Goal: Task Accomplishment & Management: Manage account settings

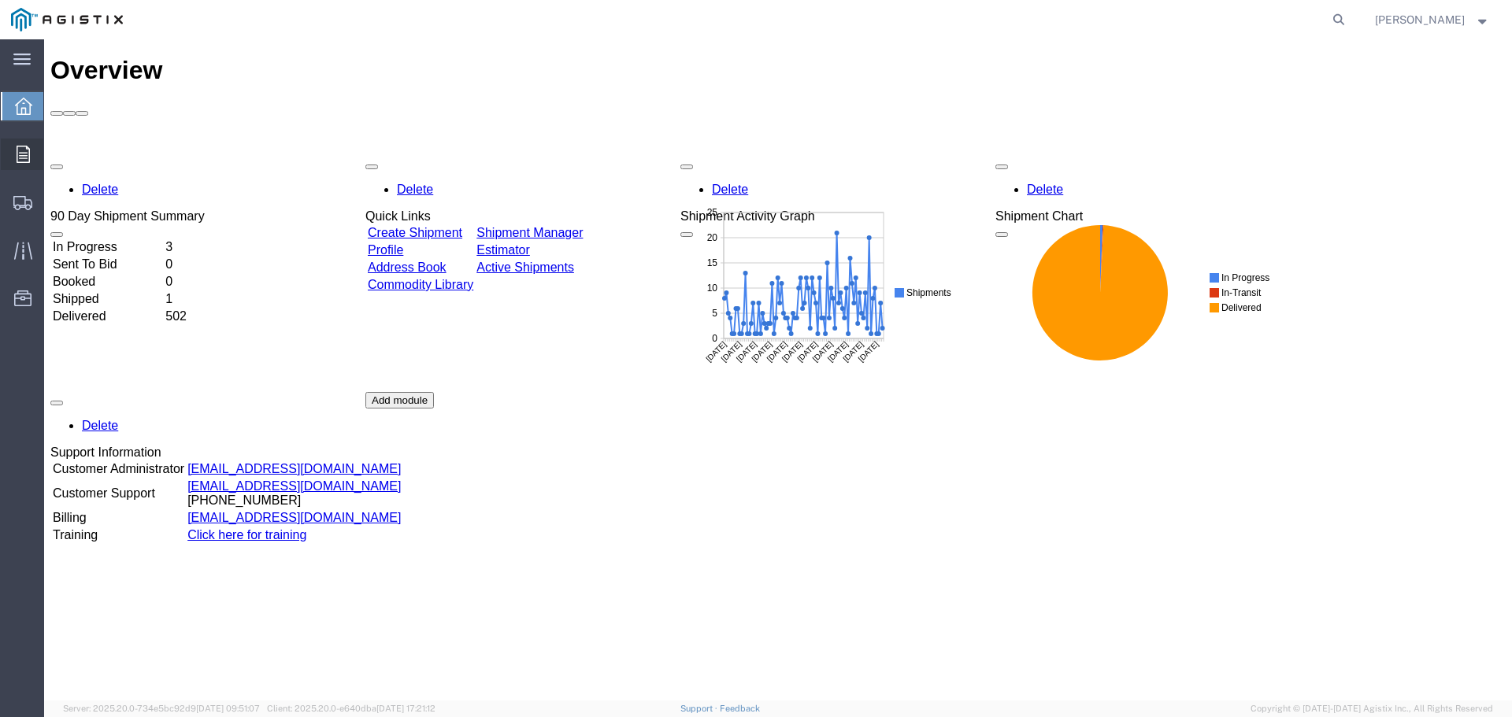
click at [25, 161] on icon at bounding box center [23, 154] width 13 height 17
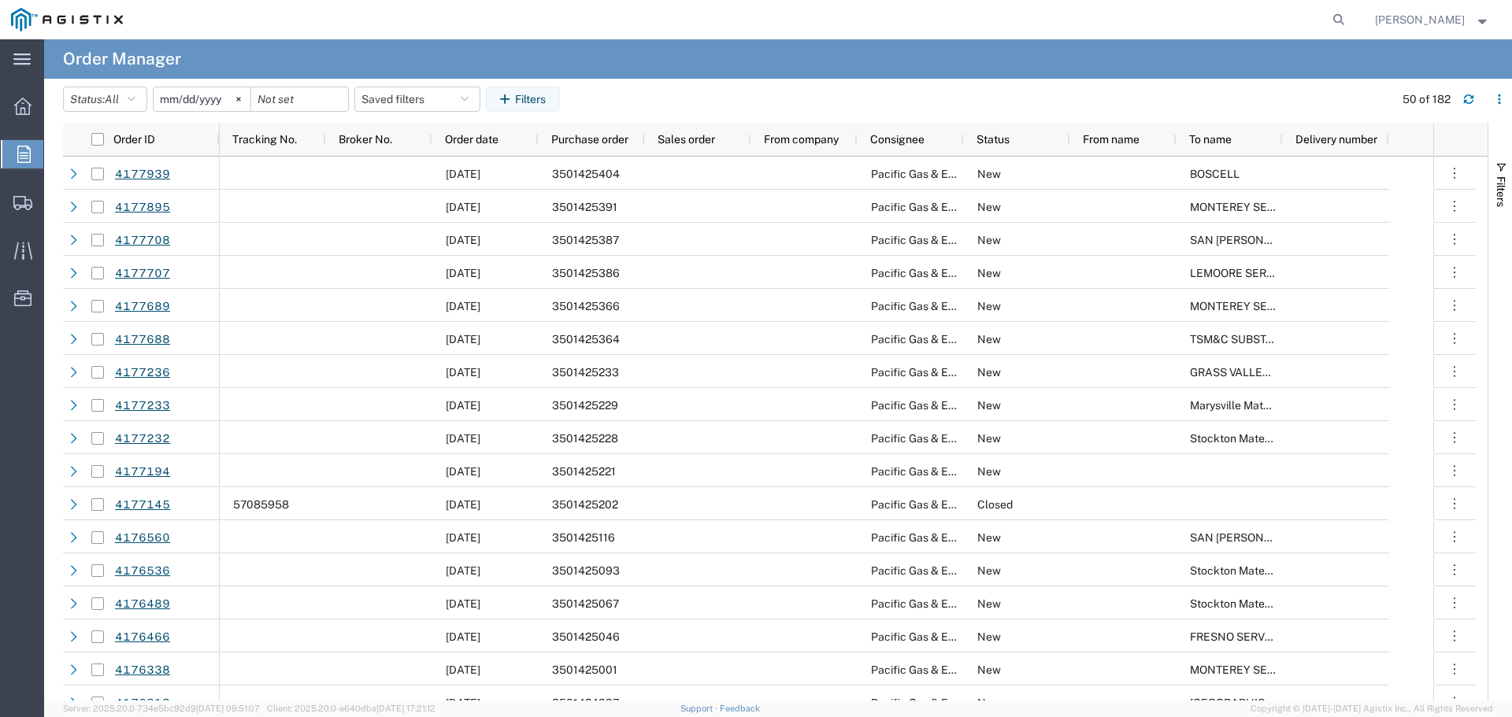
click at [195, 100] on input "[DATE]" at bounding box center [202, 99] width 97 height 24
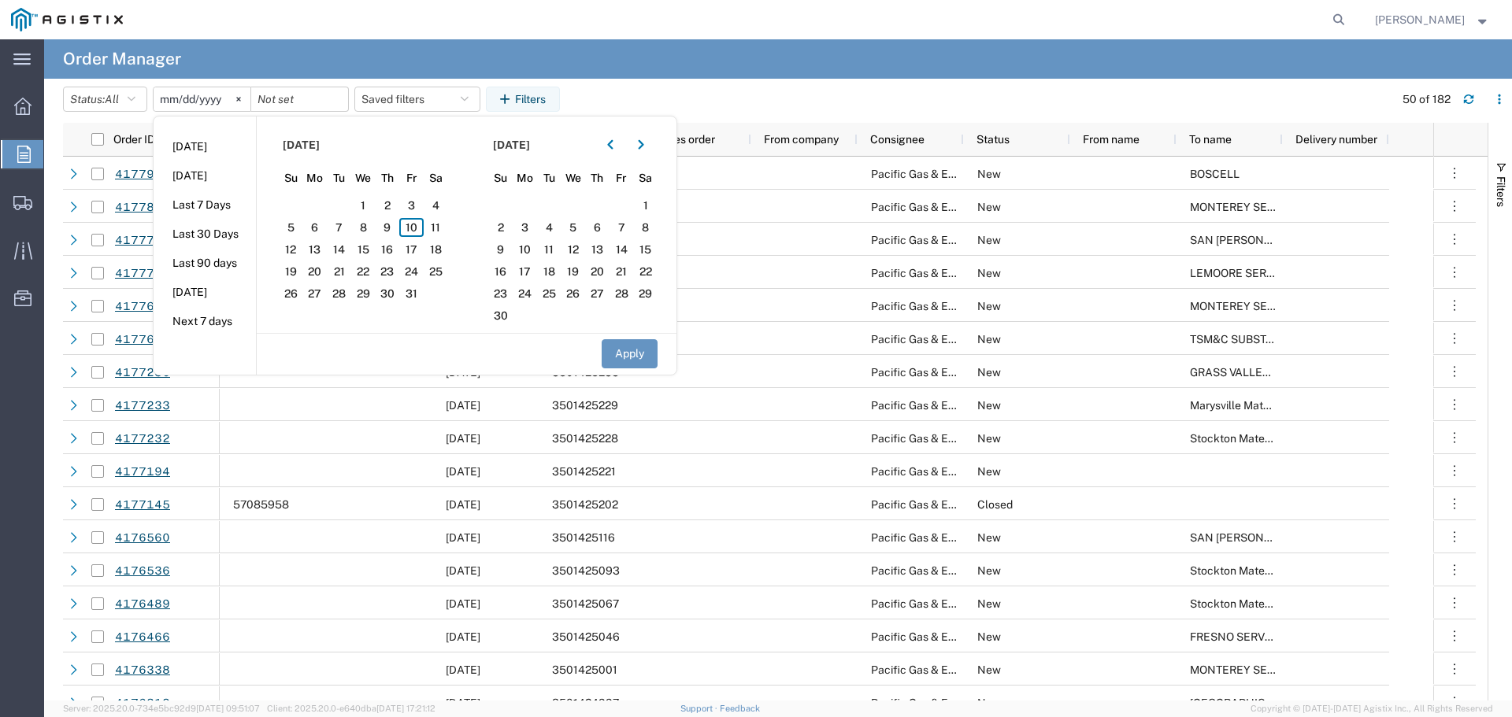
click at [657, 95] on agx-table-filter-chips "Status: All All Cancelled Orders New Orders Updated Orders [DATE] [DATE] [DATE]…" at bounding box center [724, 105] width 1323 height 36
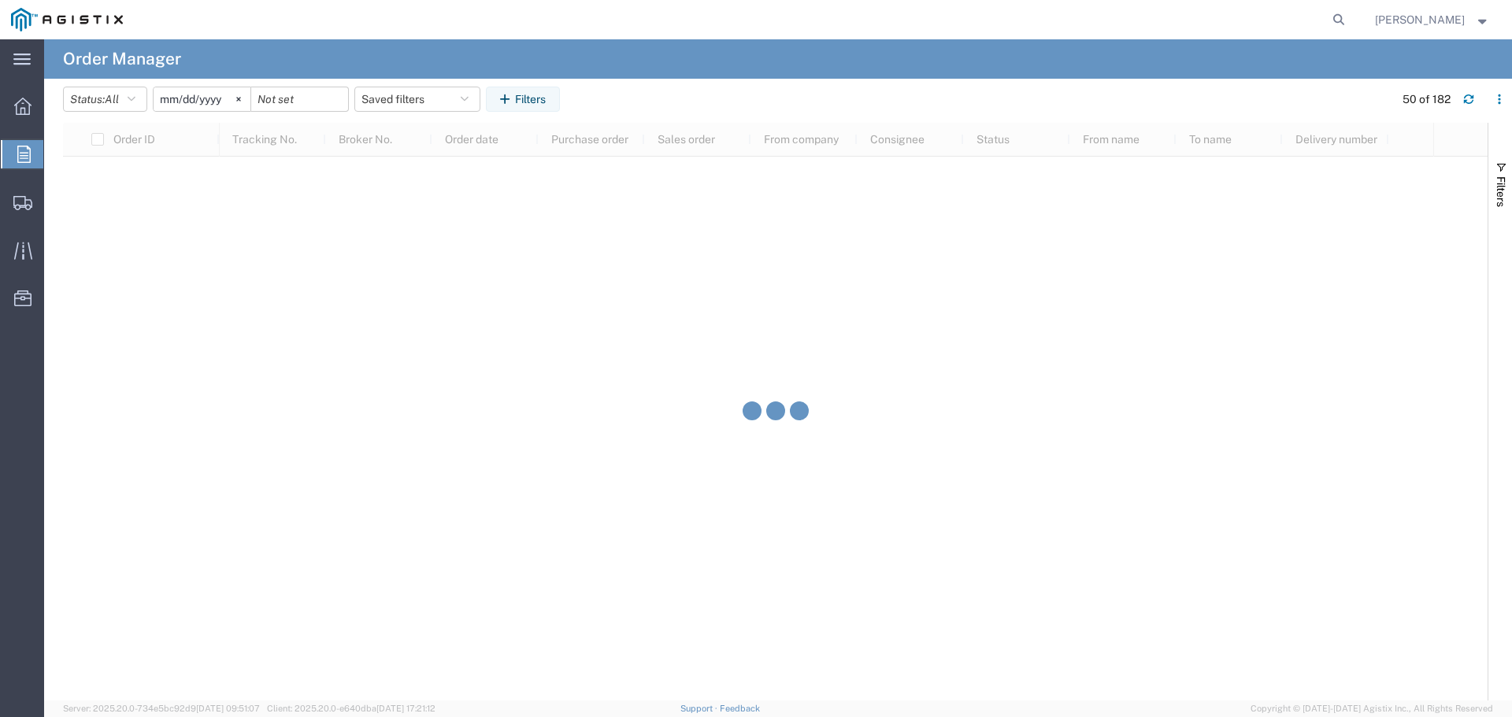
scroll to position [5476, 0]
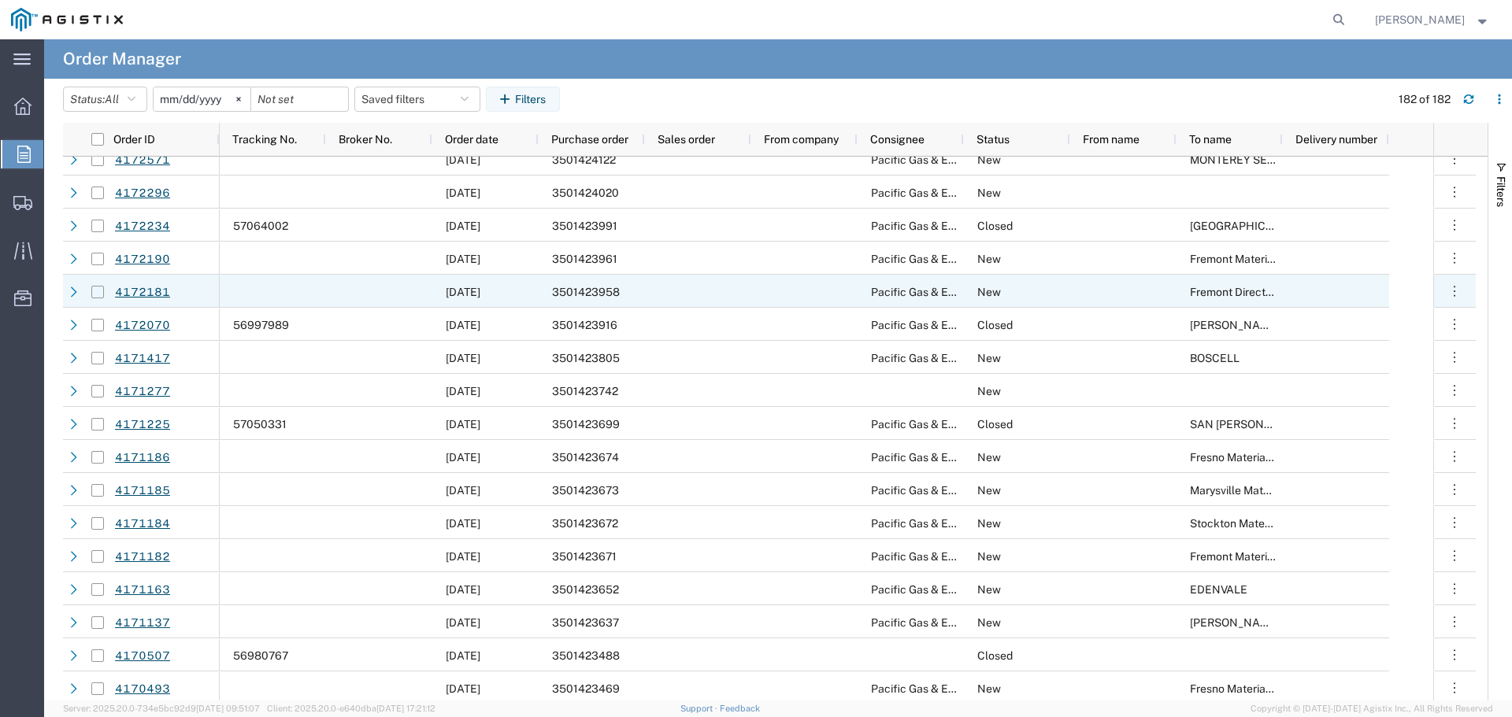
click at [98, 293] on input "Press Space to toggle row selection (unchecked)" at bounding box center [97, 292] width 13 height 13
checkbox input "true"
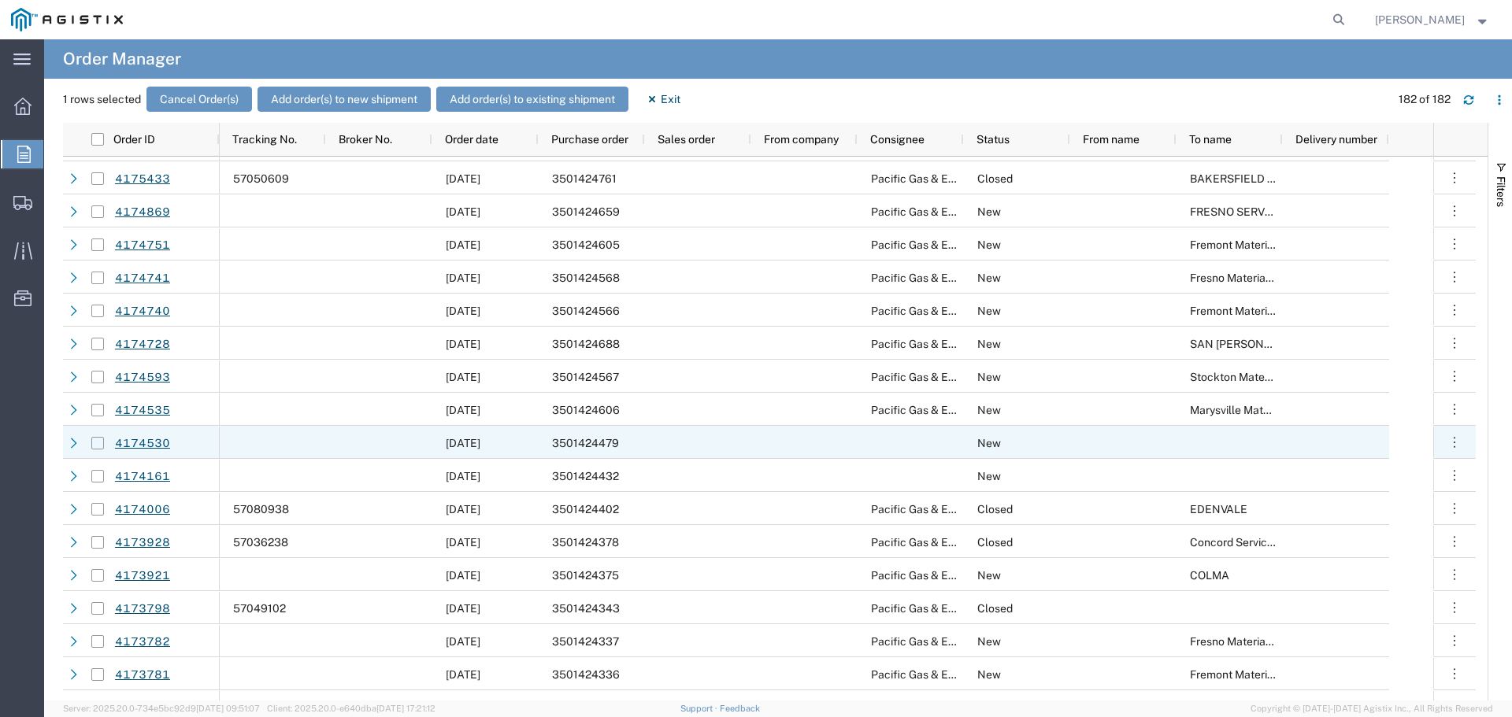
click at [98, 443] on input "Press Space to toggle row selection (unchecked)" at bounding box center [97, 443] width 13 height 13
checkbox input "true"
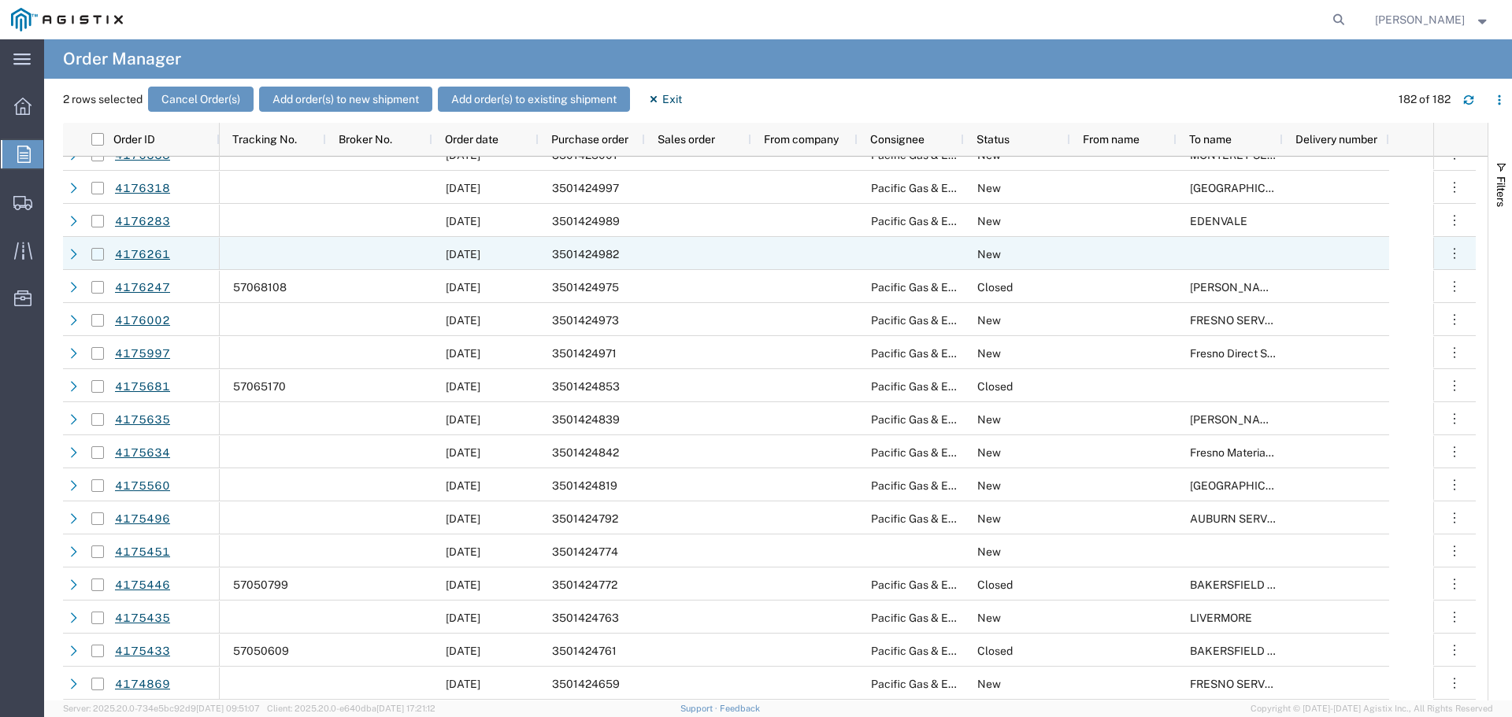
click at [97, 257] on input "Press Space to toggle row selection (unchecked)" at bounding box center [97, 254] width 13 height 13
checkbox input "true"
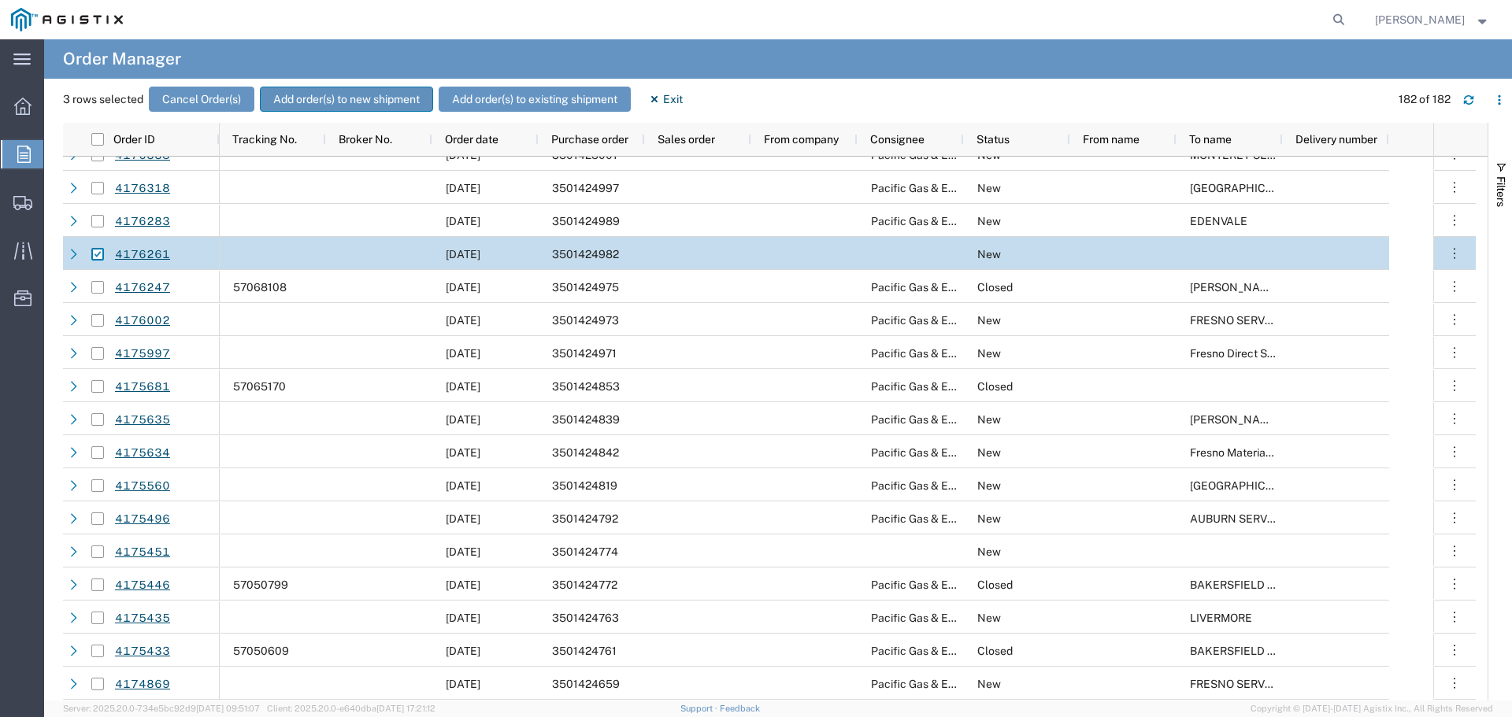
click at [298, 97] on button "Add order(s) to new shipment" at bounding box center [346, 99] width 173 height 25
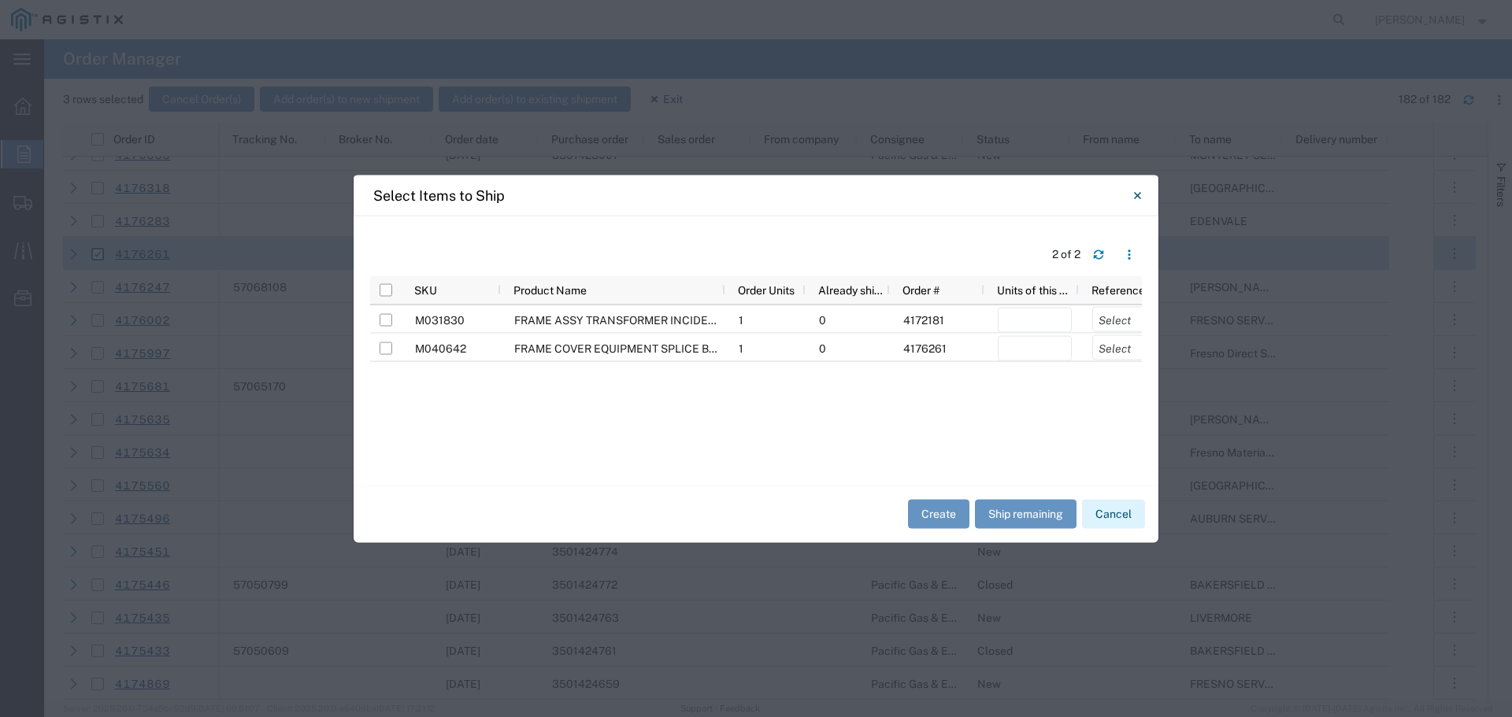
click at [1114, 509] on button "Cancel" at bounding box center [1113, 514] width 63 height 29
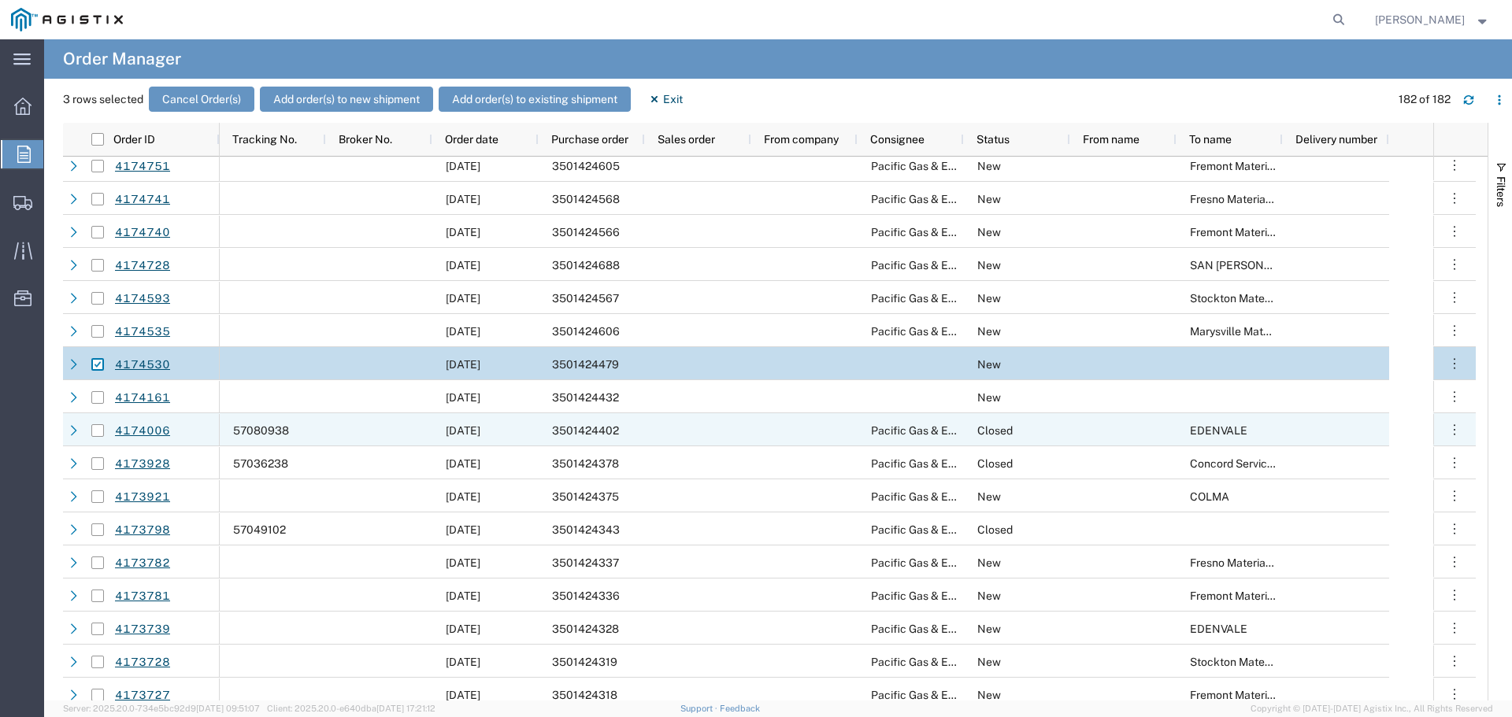
scroll to position [1262, 0]
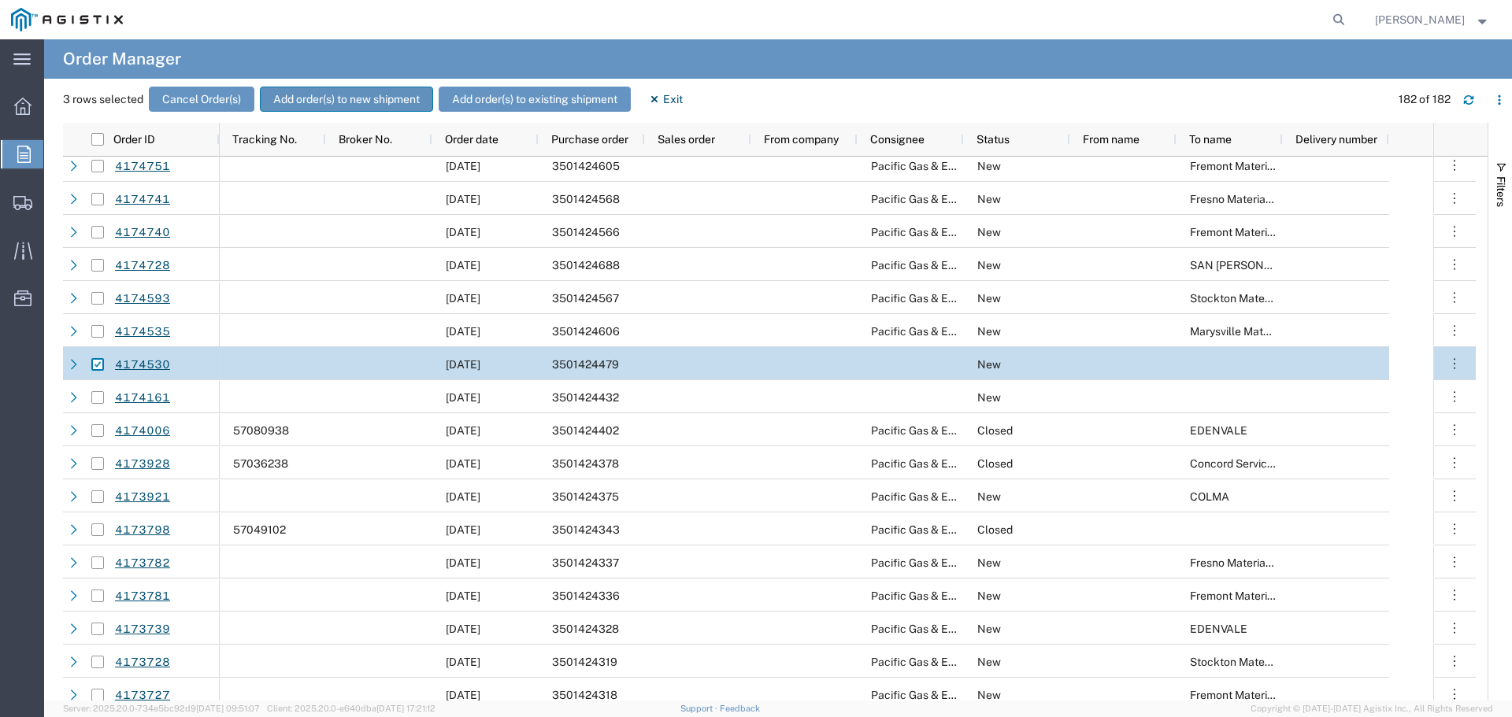
click at [329, 102] on button "Add order(s) to new shipment" at bounding box center [346, 99] width 173 height 25
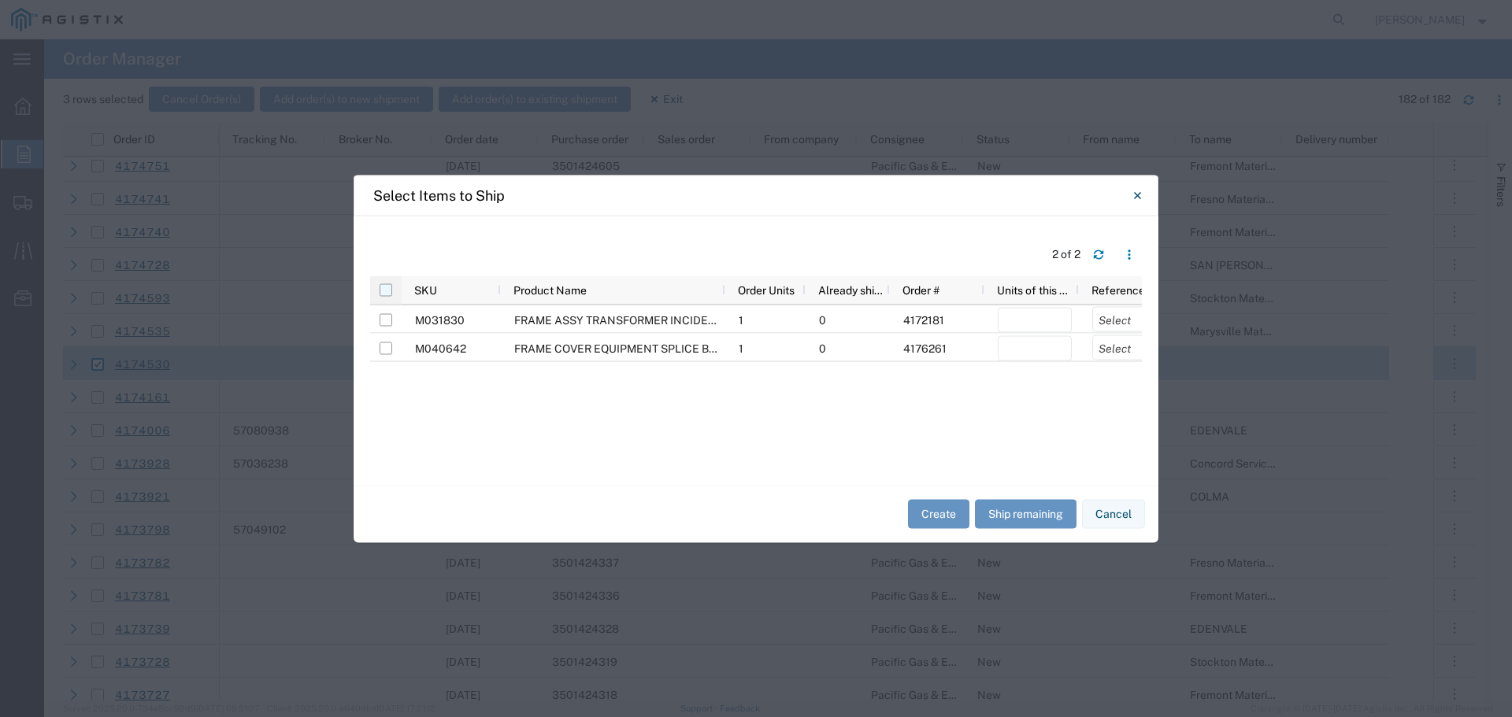
click at [381, 291] on input "checkbox" at bounding box center [386, 290] width 13 height 13
checkbox input "true"
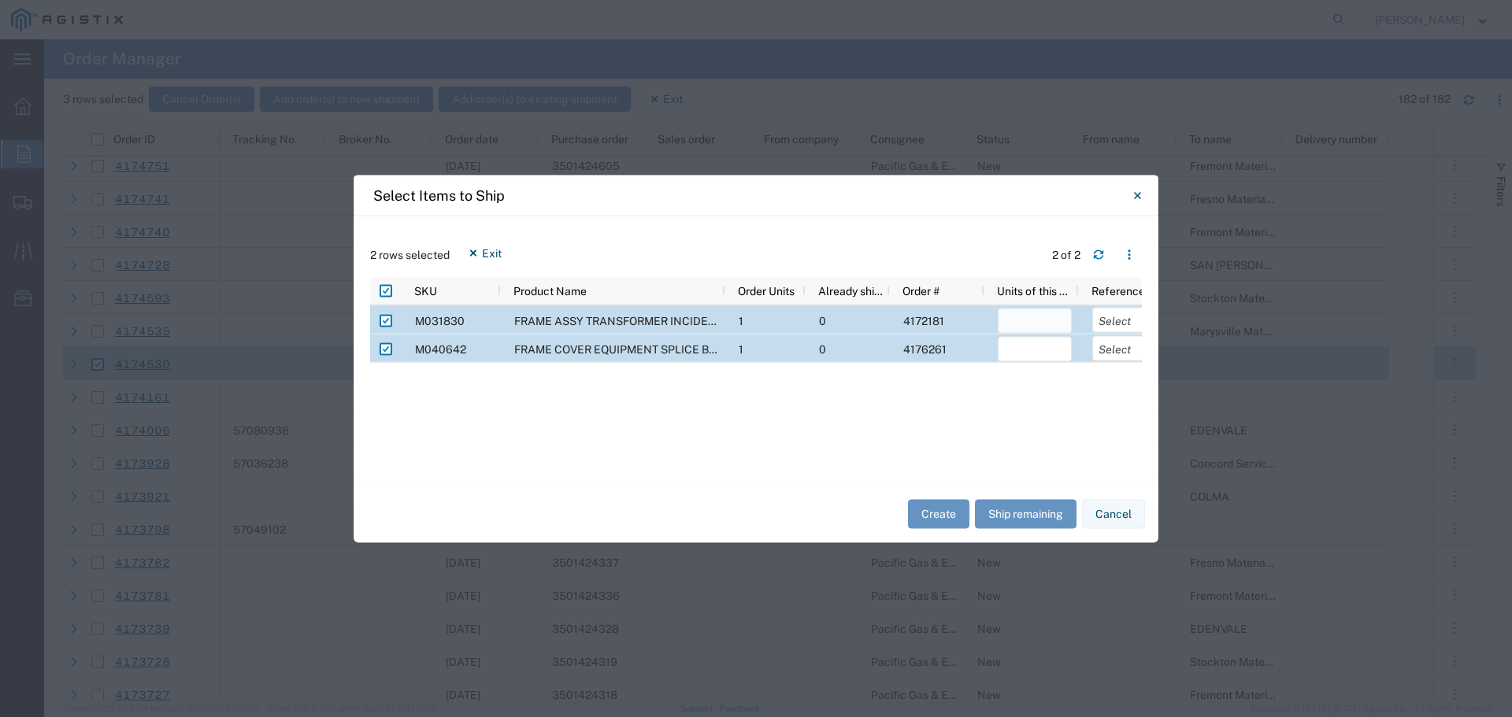
click at [1016, 322] on input "number" at bounding box center [1035, 320] width 74 height 25
click at [1032, 510] on button "Ship remaining" at bounding box center [1026, 514] width 102 height 29
type input "1"
click at [1121, 326] on select "Select Purchase Order Delivery Number" at bounding box center [1129, 319] width 74 height 25
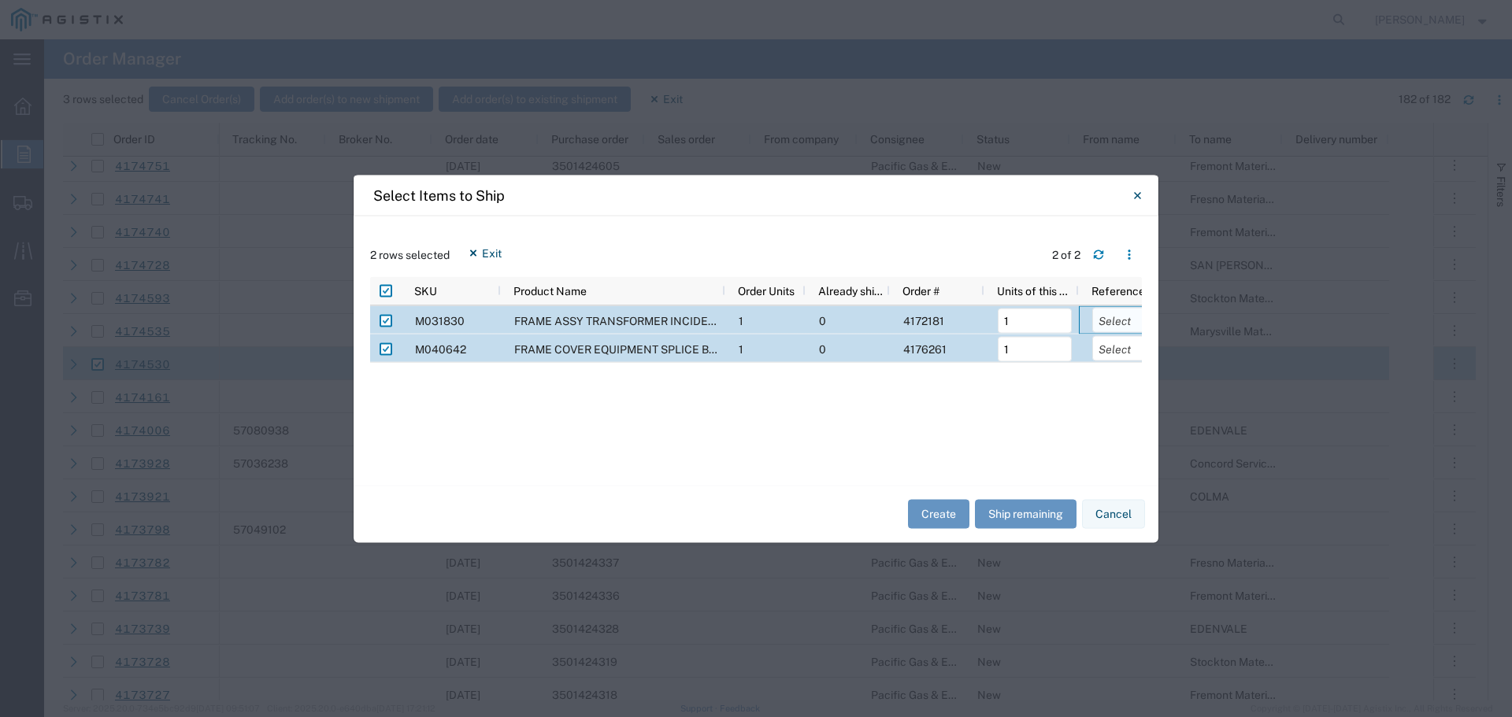
select select "PURCHORD"
click at [1092, 307] on select "Select Purchase Order Delivery Number" at bounding box center [1129, 319] width 74 height 25
click at [1119, 353] on select "Select Purchase Order Delivery Number" at bounding box center [1129, 347] width 74 height 25
select select "PURCHORD"
click at [1092, 335] on select "Select Purchase Order Delivery Number" at bounding box center [1129, 347] width 74 height 25
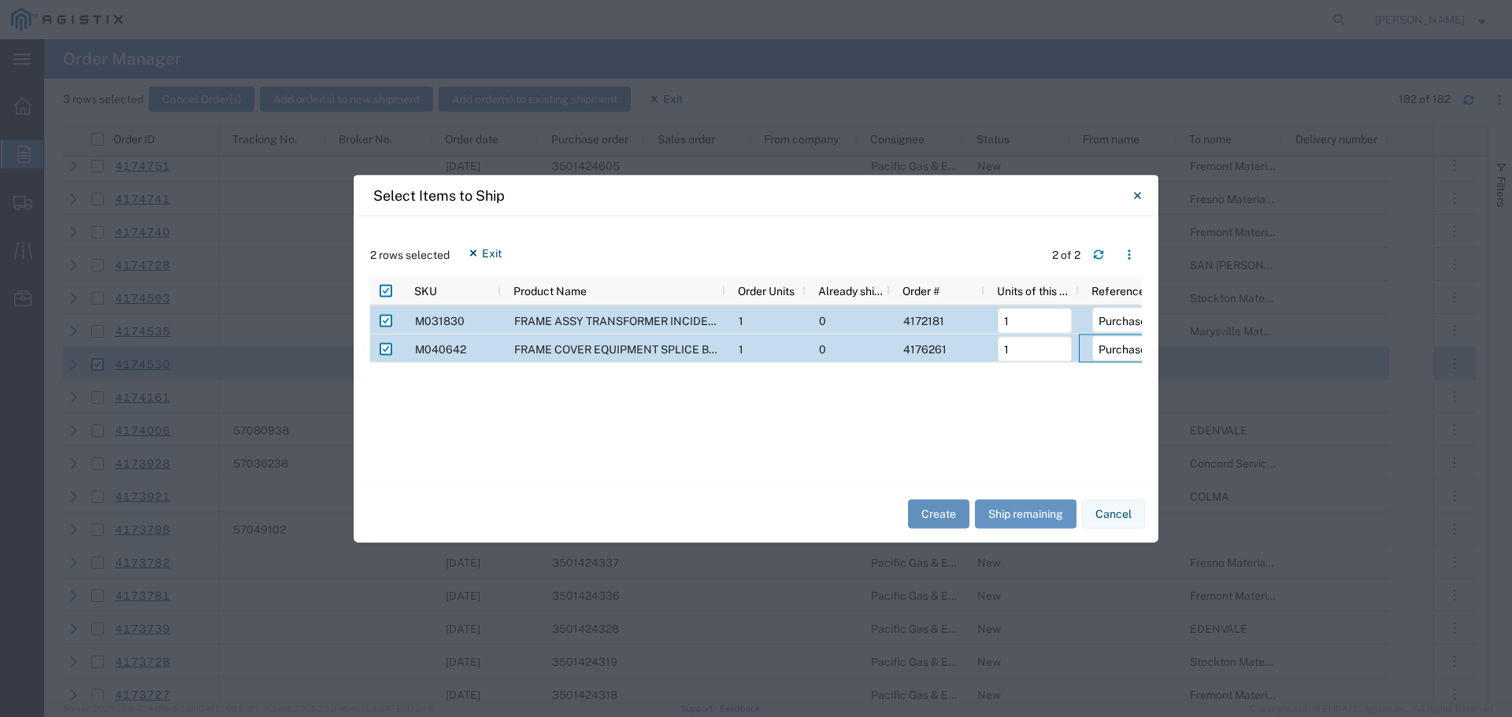
click at [940, 511] on button "Create" at bounding box center [938, 514] width 61 height 29
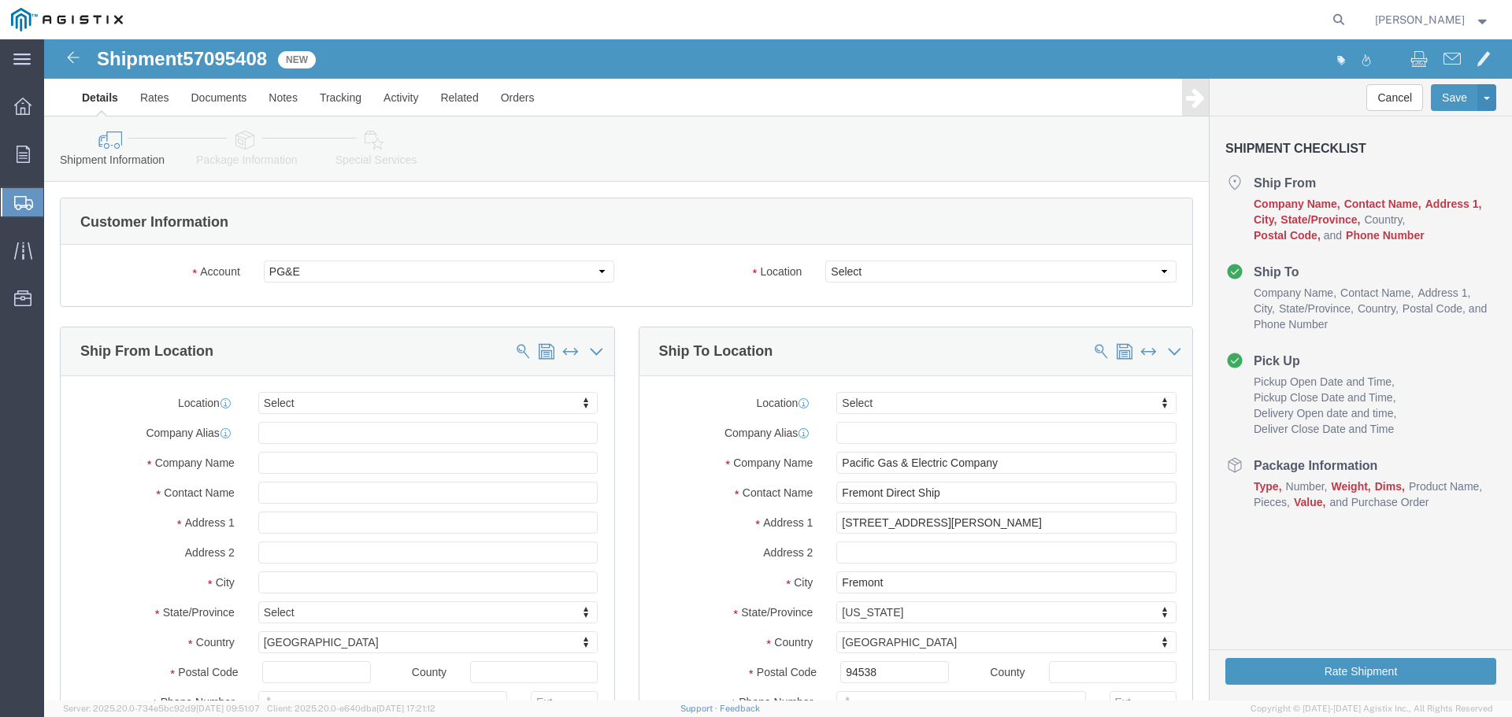
select select
click select "Select All Others [GEOGRAPHIC_DATA] [GEOGRAPHIC_DATA] [GEOGRAPHIC_DATA] [GEOGRA…"
select select "23082"
click select "Select All Others [GEOGRAPHIC_DATA] [GEOGRAPHIC_DATA] [GEOGRAPHIC_DATA] [GEOGRA…"
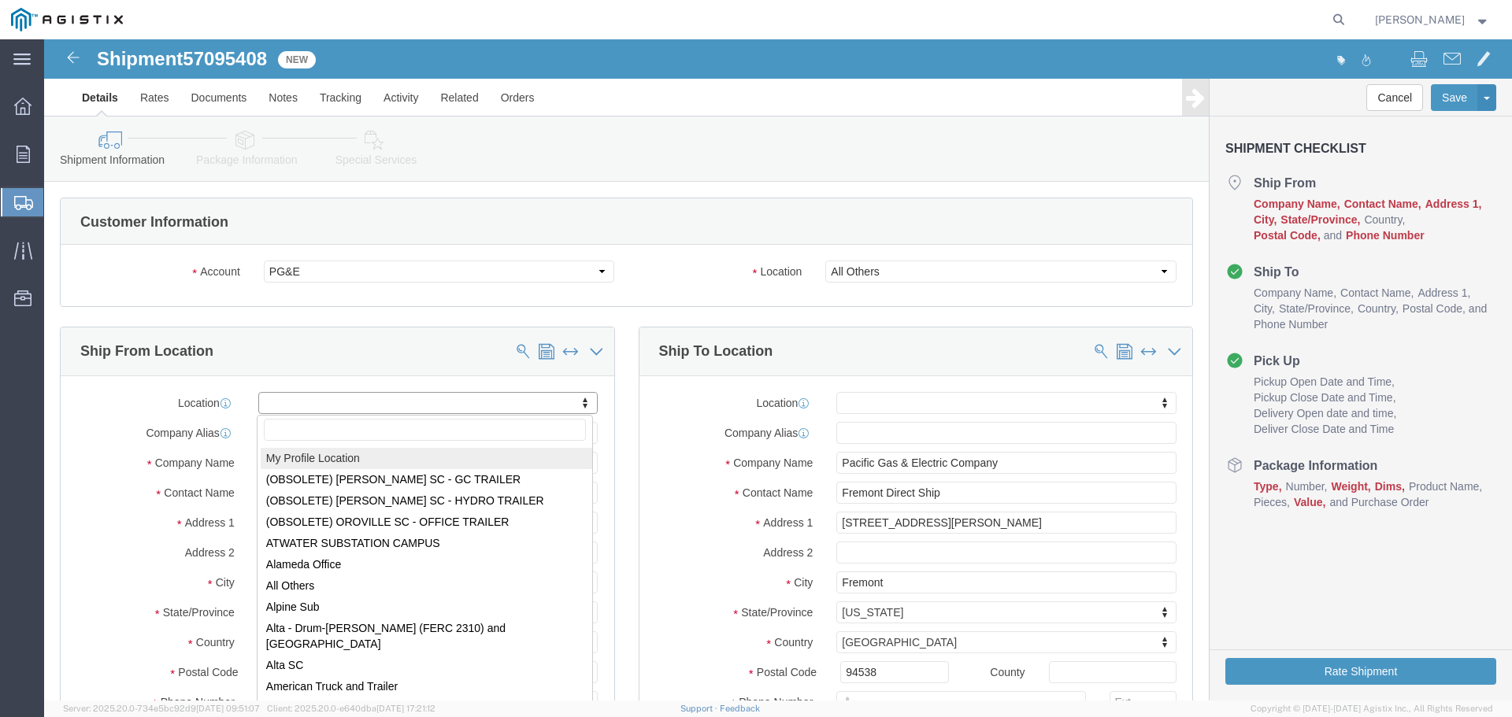
select select "MYPROFILE"
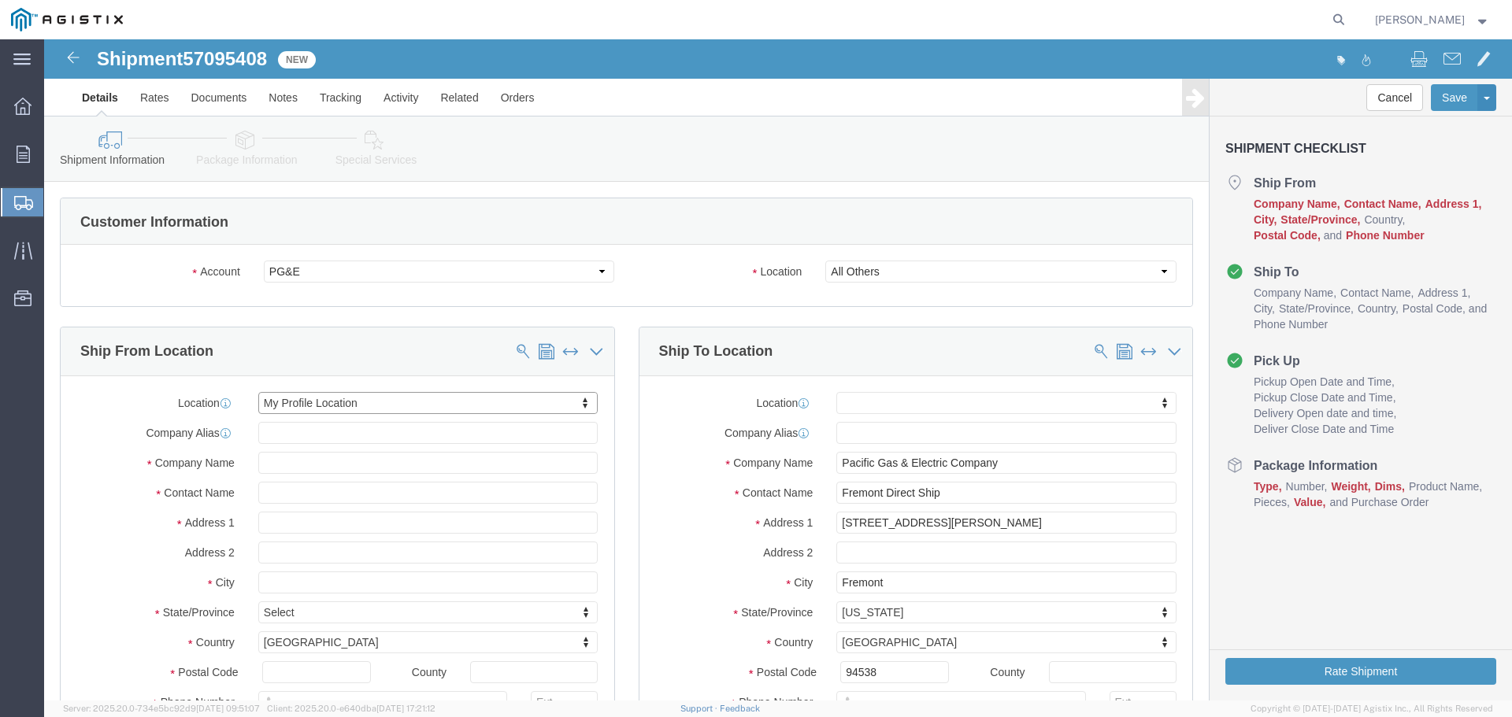
select select "CA"
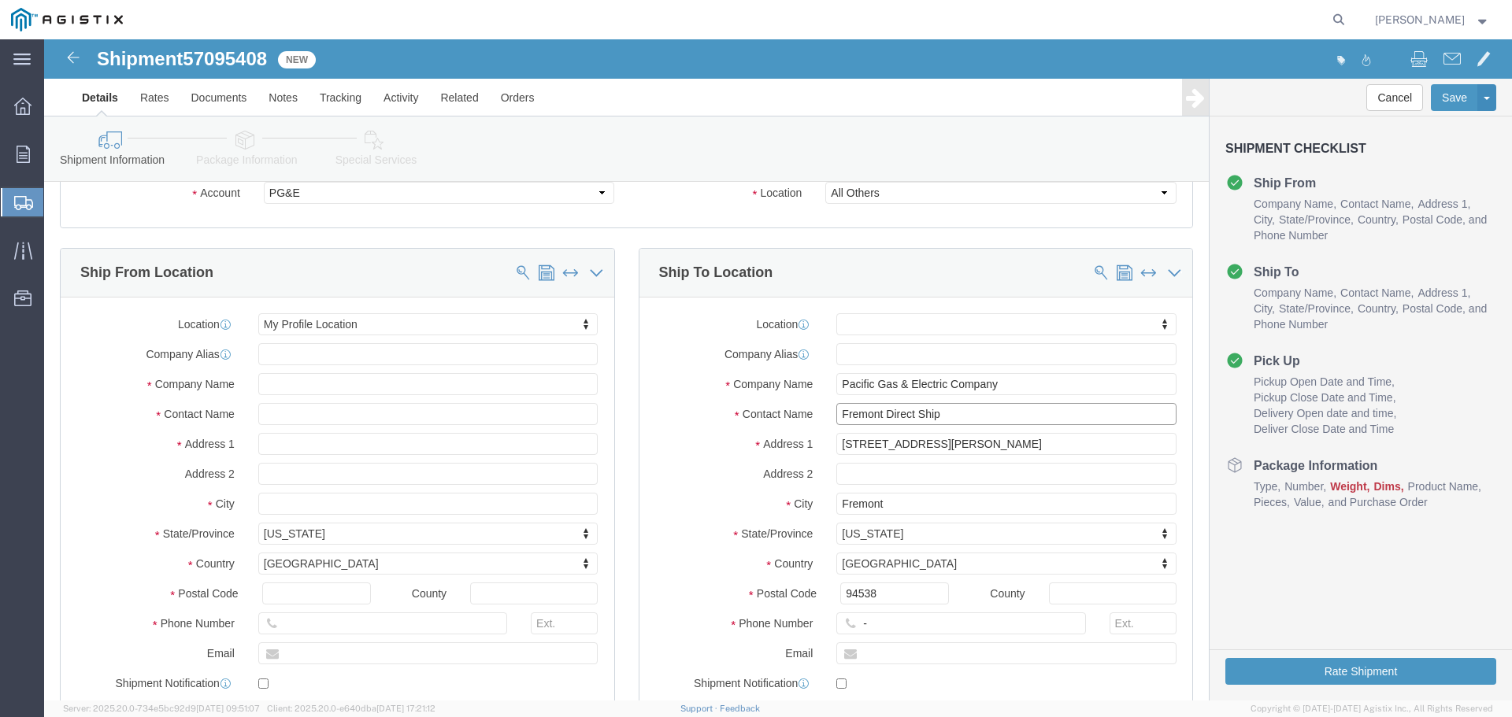
drag, startPoint x: 945, startPoint y: 376, endPoint x: 681, endPoint y: 375, distance: 263.8
click div "Contact Name Fremont Direct Ship"
type input "[GEOGRAPHIC_DATA]"
click input "[STREET_ADDRESS][PERSON_NAME]"
click div "Address [STREET_ADDRESS][PERSON_NAME]"
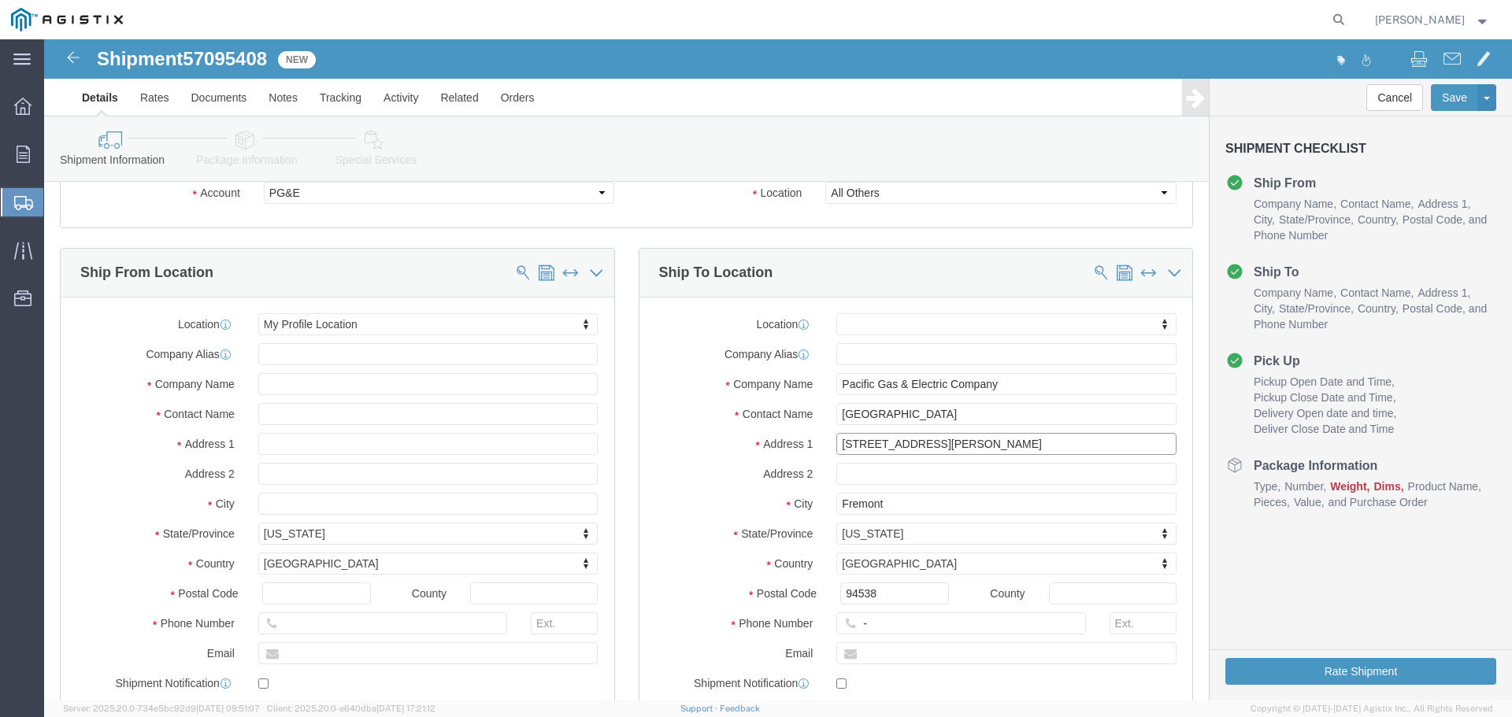
paste input "3rd [GEOGRAPHIC_DATA]"
type input "3rd [GEOGRAPHIC_DATA]"
type input "Vallejo"
type input "94592"
type input "123-456-7891"
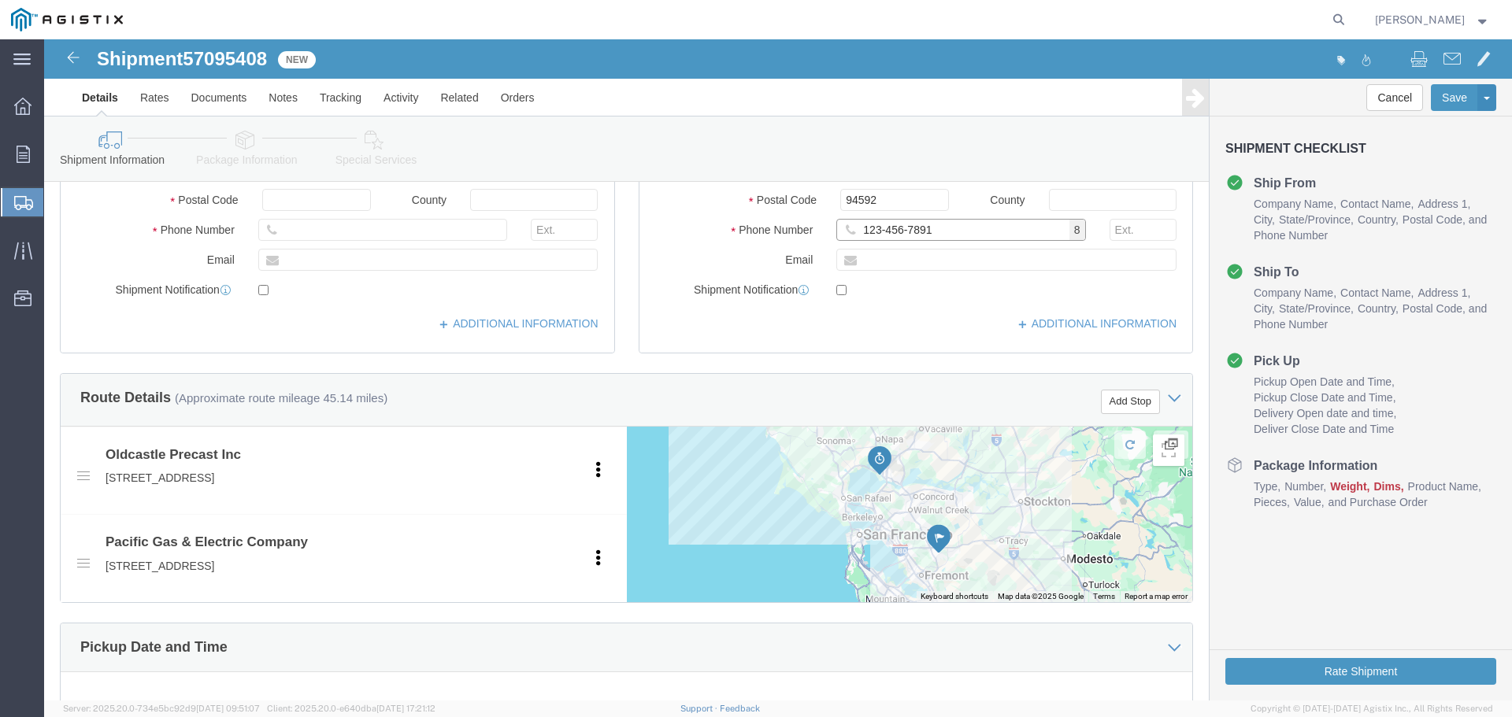
scroll to position [788, 0]
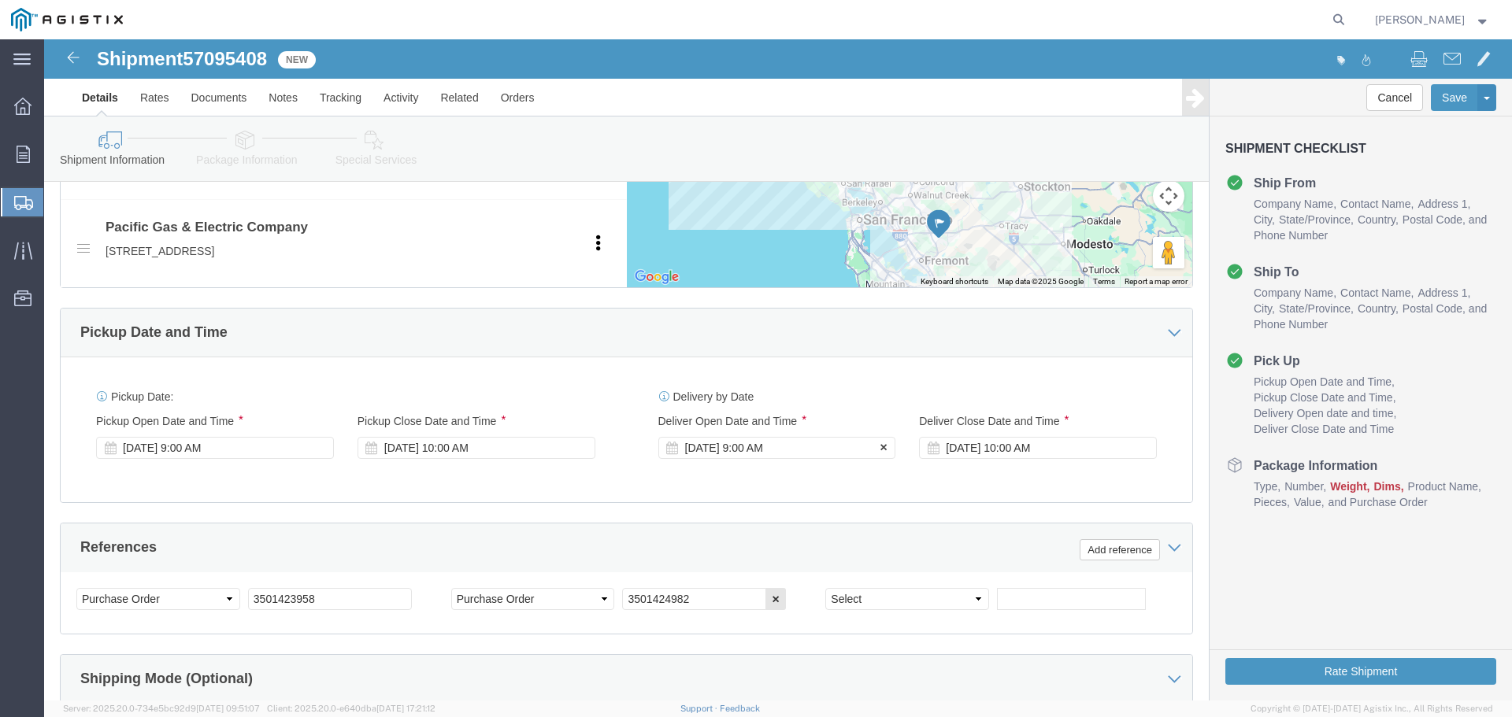
click div "[DATE] 9:00 AM"
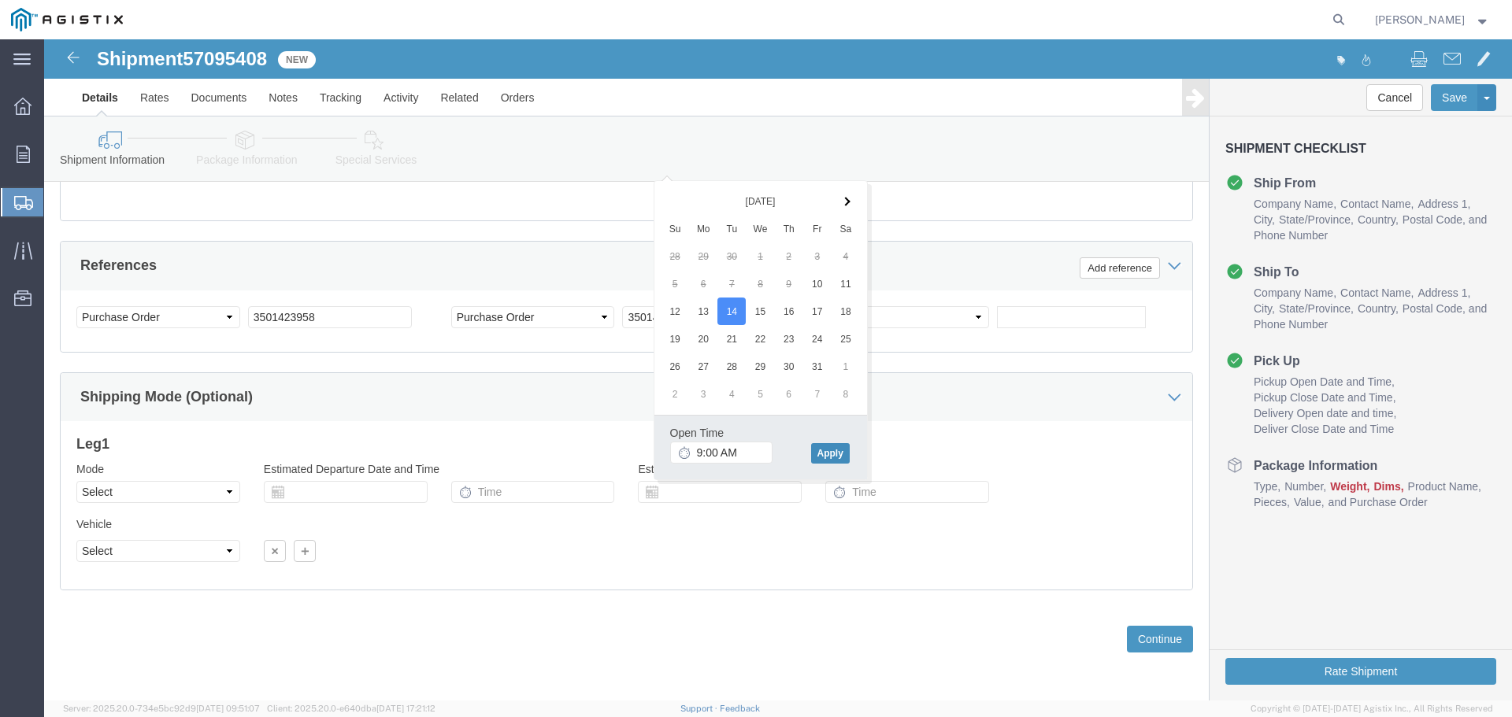
click button "Apply"
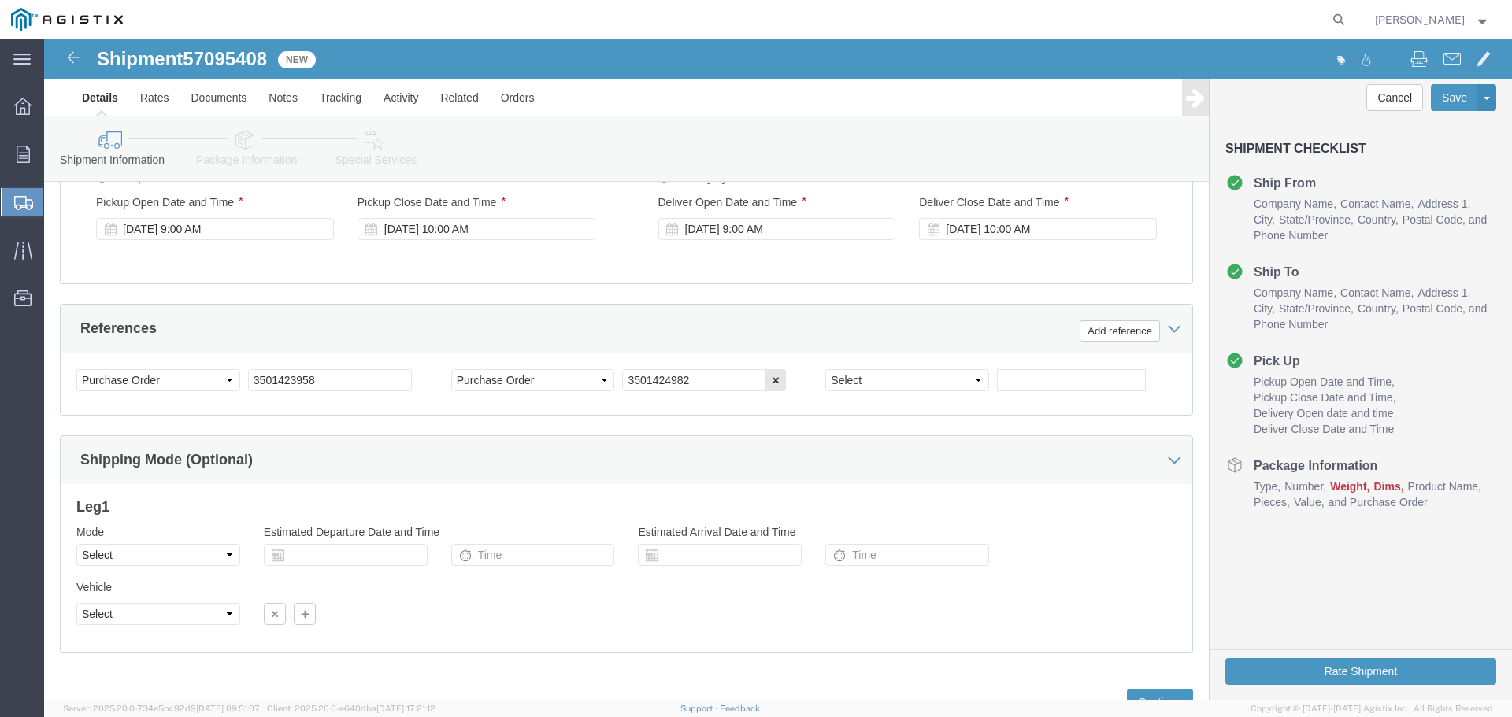
scroll to position [912, 0]
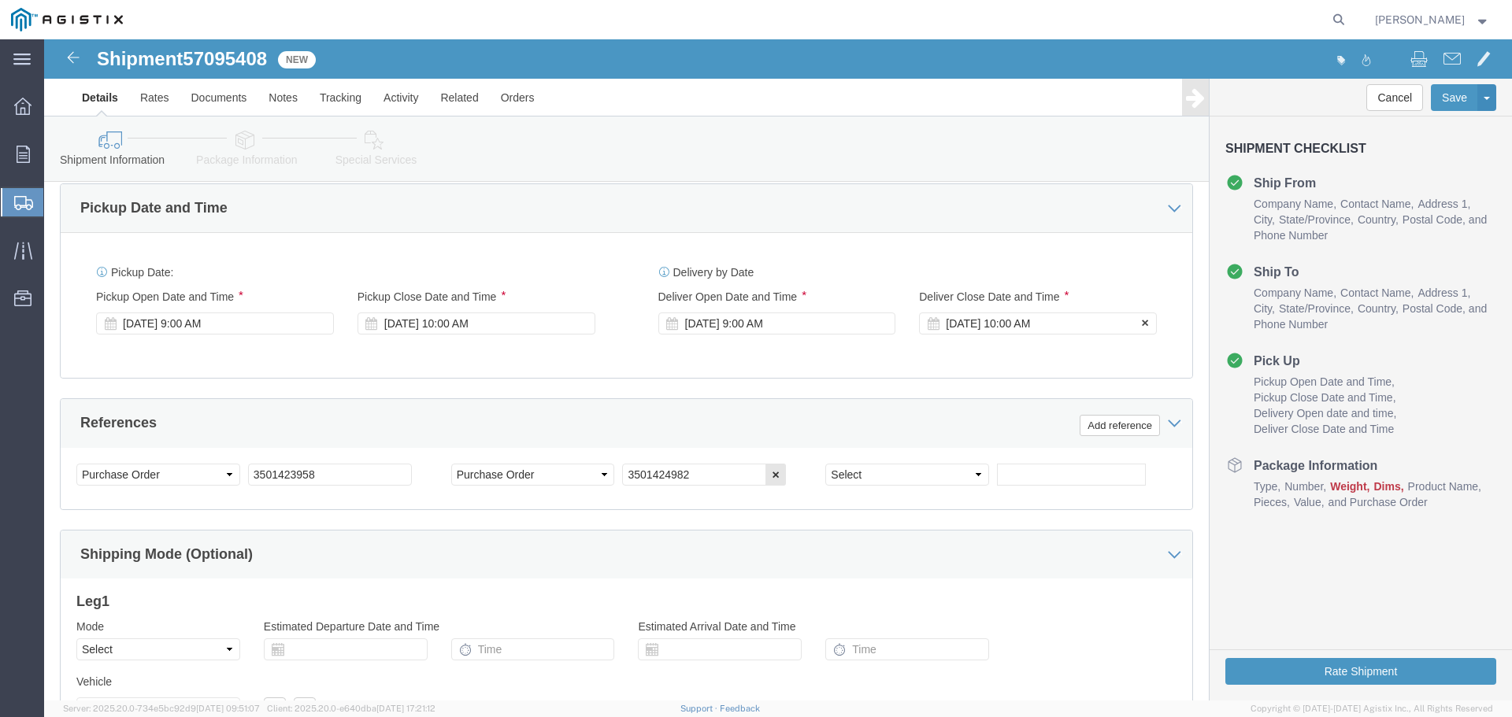
click div "[DATE] 10:00 AM"
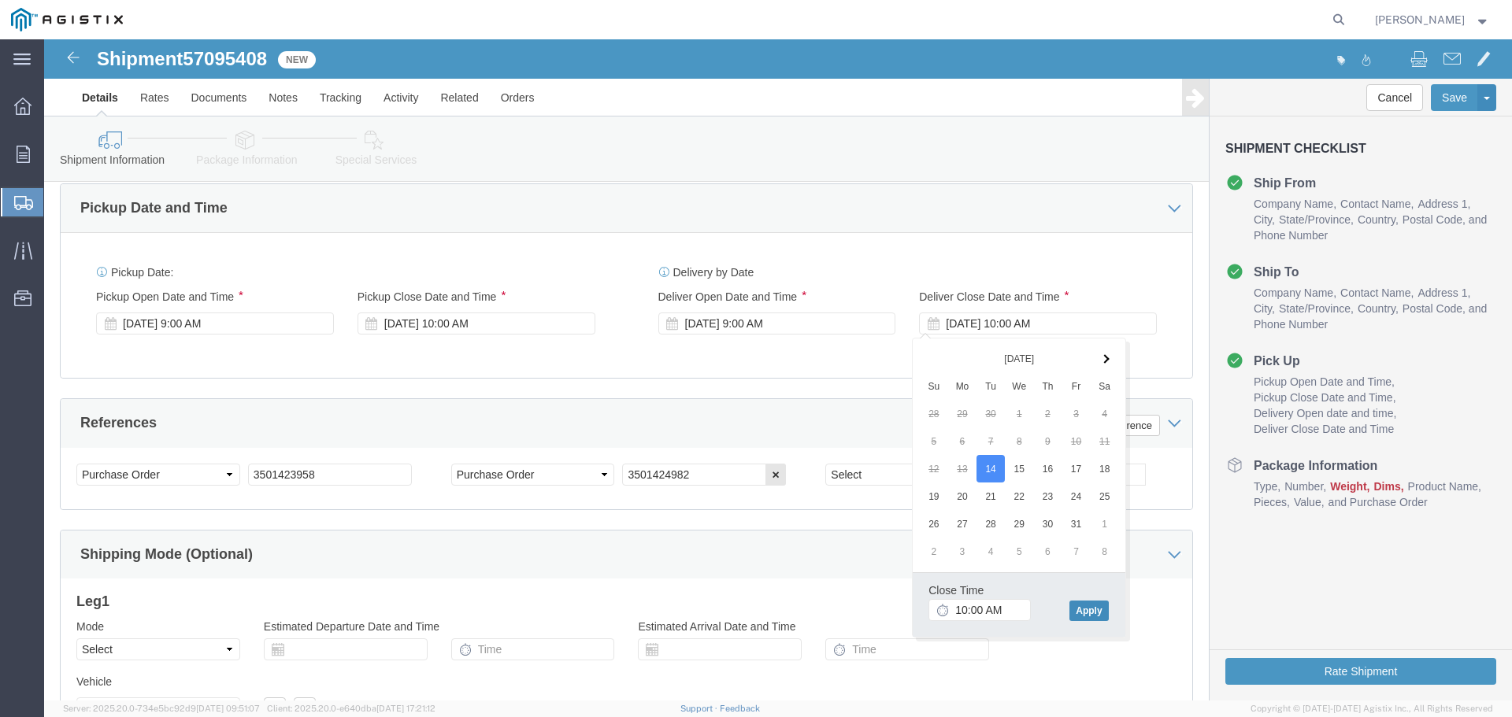
click button "Apply"
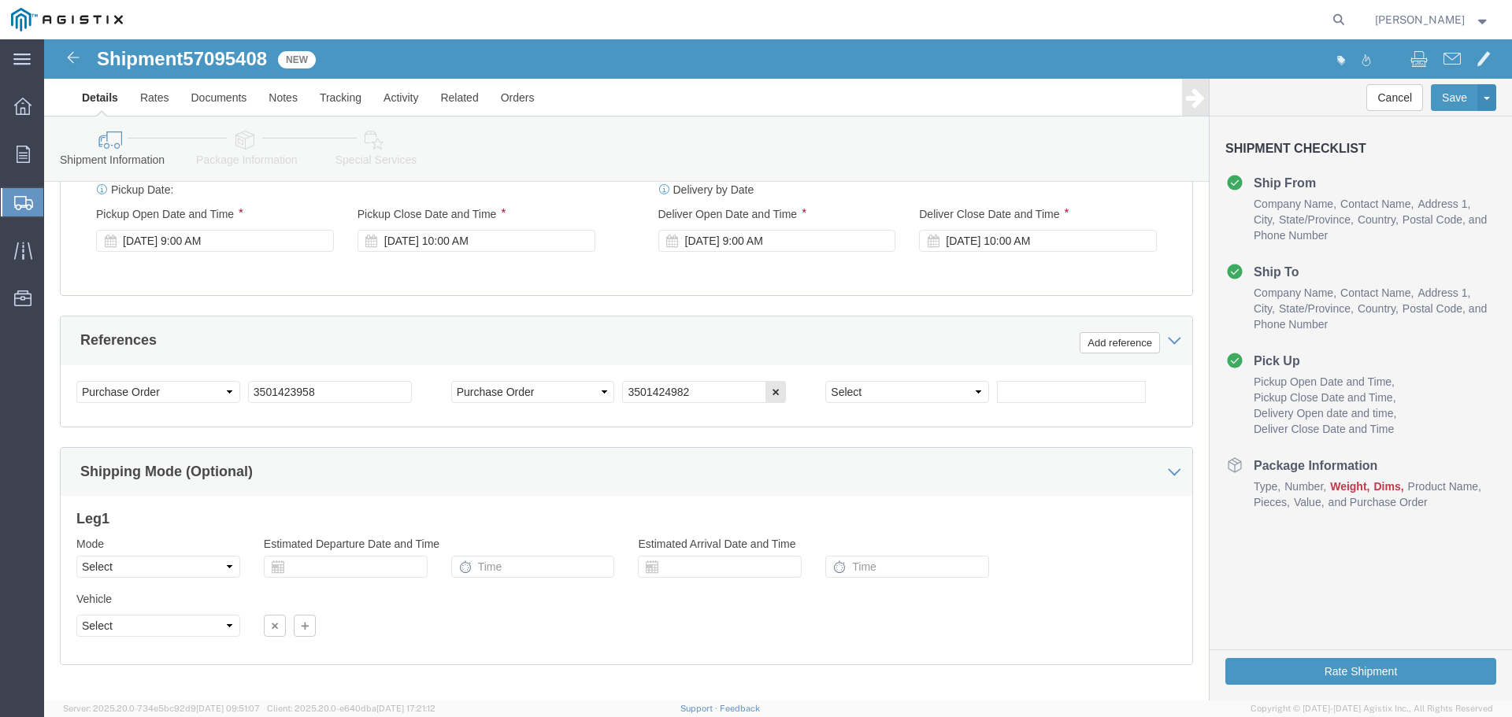
scroll to position [1070, 0]
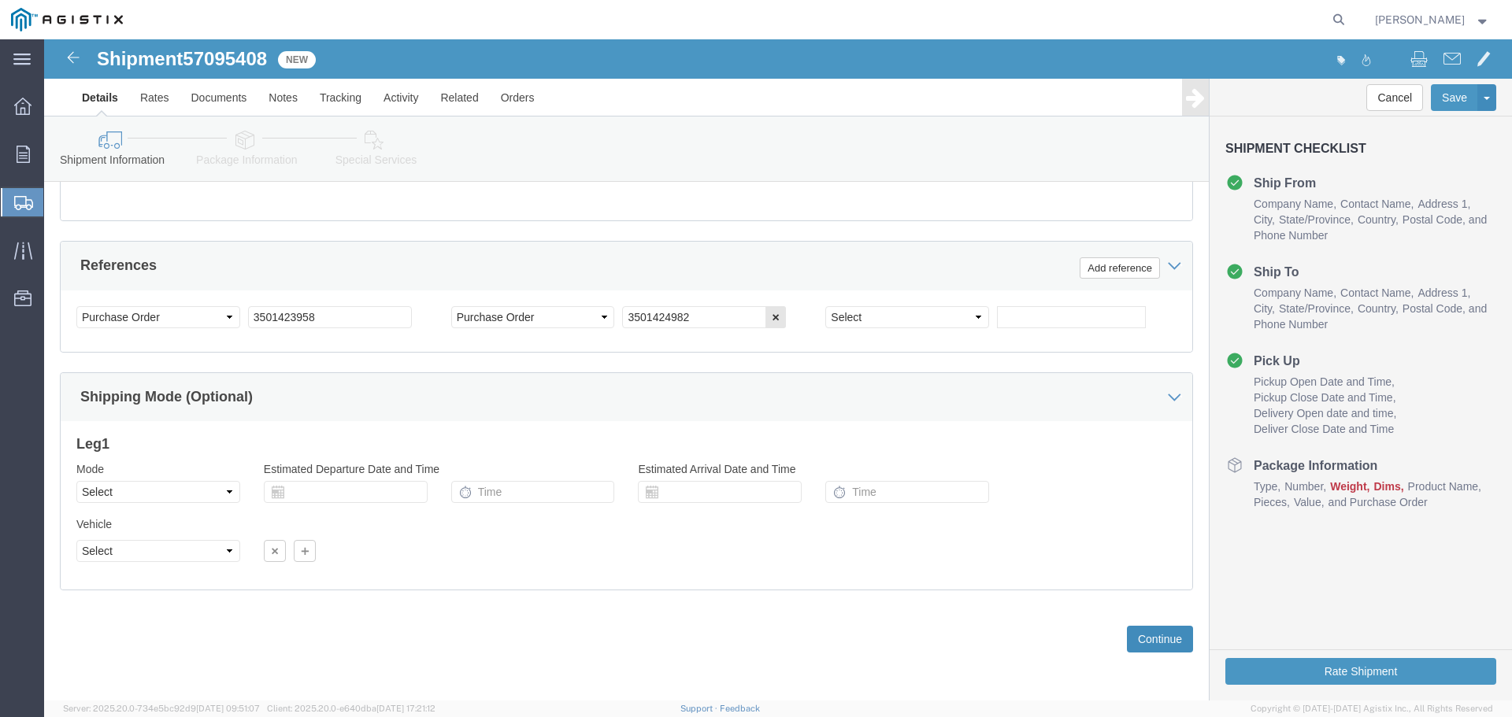
click button "Continue"
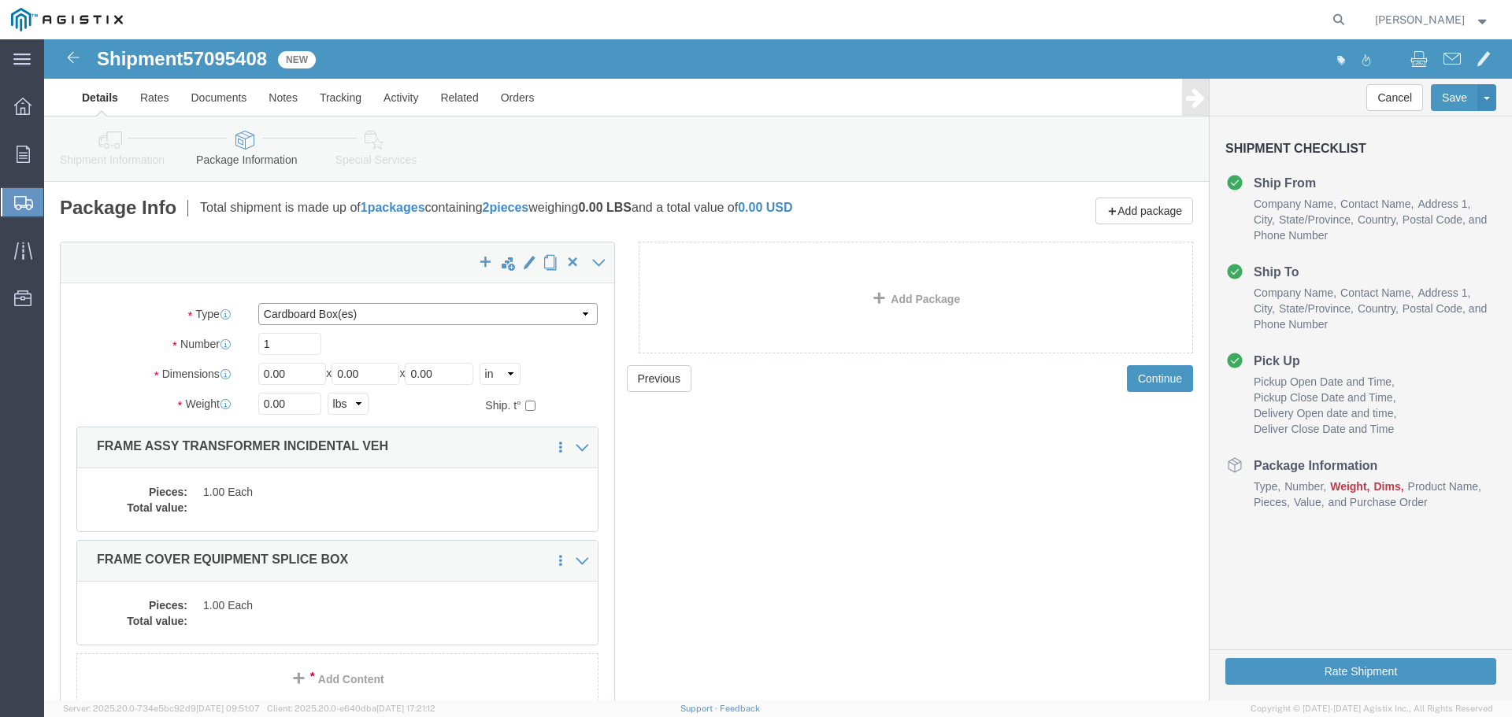
click select "Select Bulk Bundle(s) Cardboard Box(es) Carton(s) Crate(s) Drum(s) (Fiberboard)…"
select select "YRPK"
click select "Select Bulk Bundle(s) Cardboard Box(es) Carton(s) Crate(s) Drum(s) (Fiberboard)…"
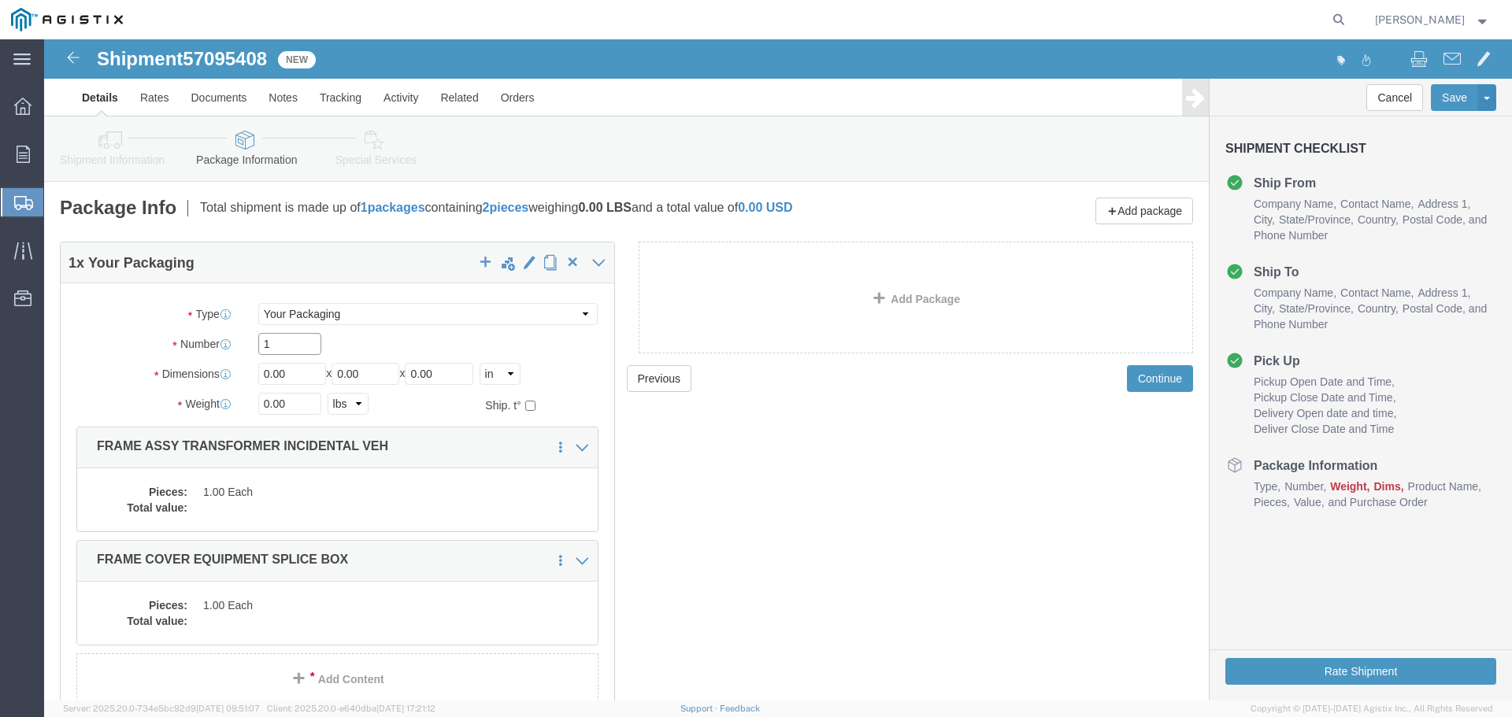
click input "1"
type input "2"
type input "54"
type input "102"
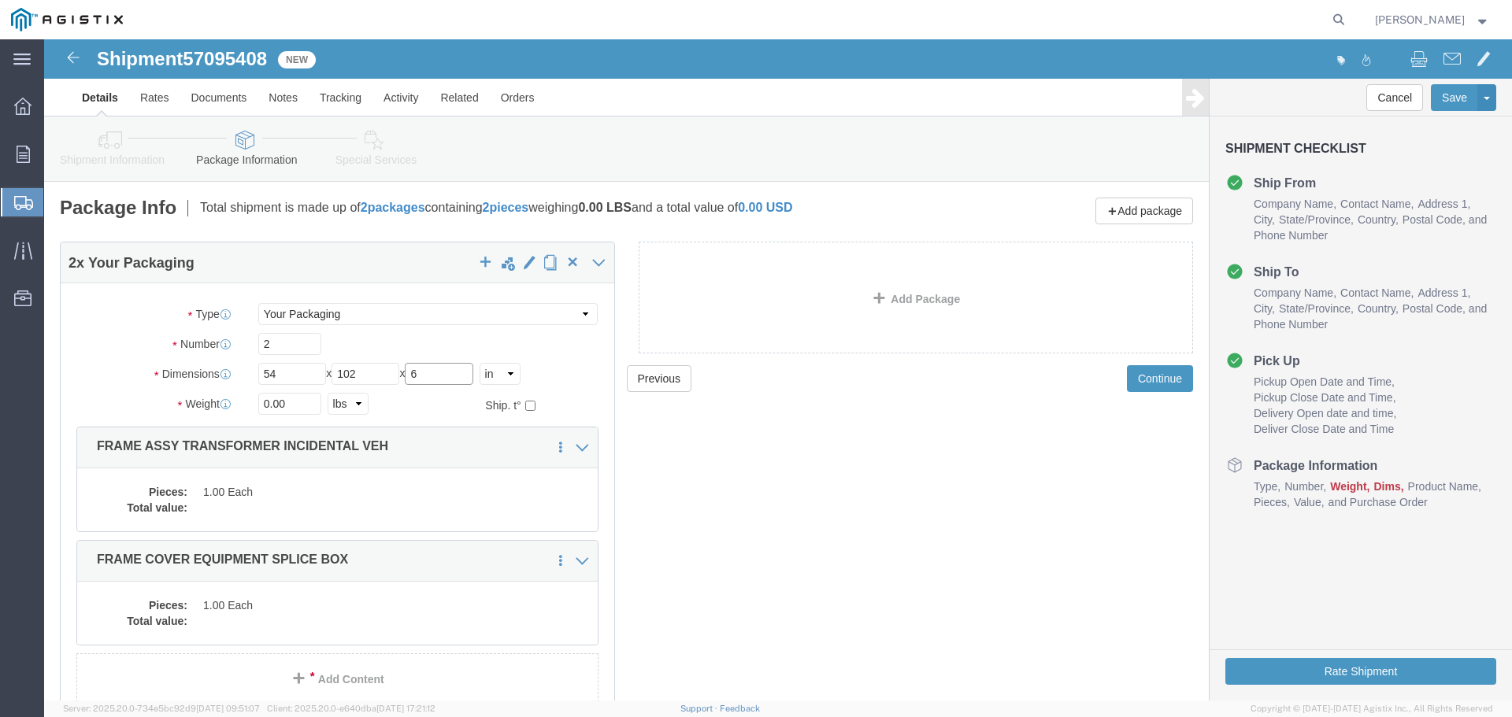
type input "6"
type input "40000"
click div "Pieces: 1.00 Each Total value:"
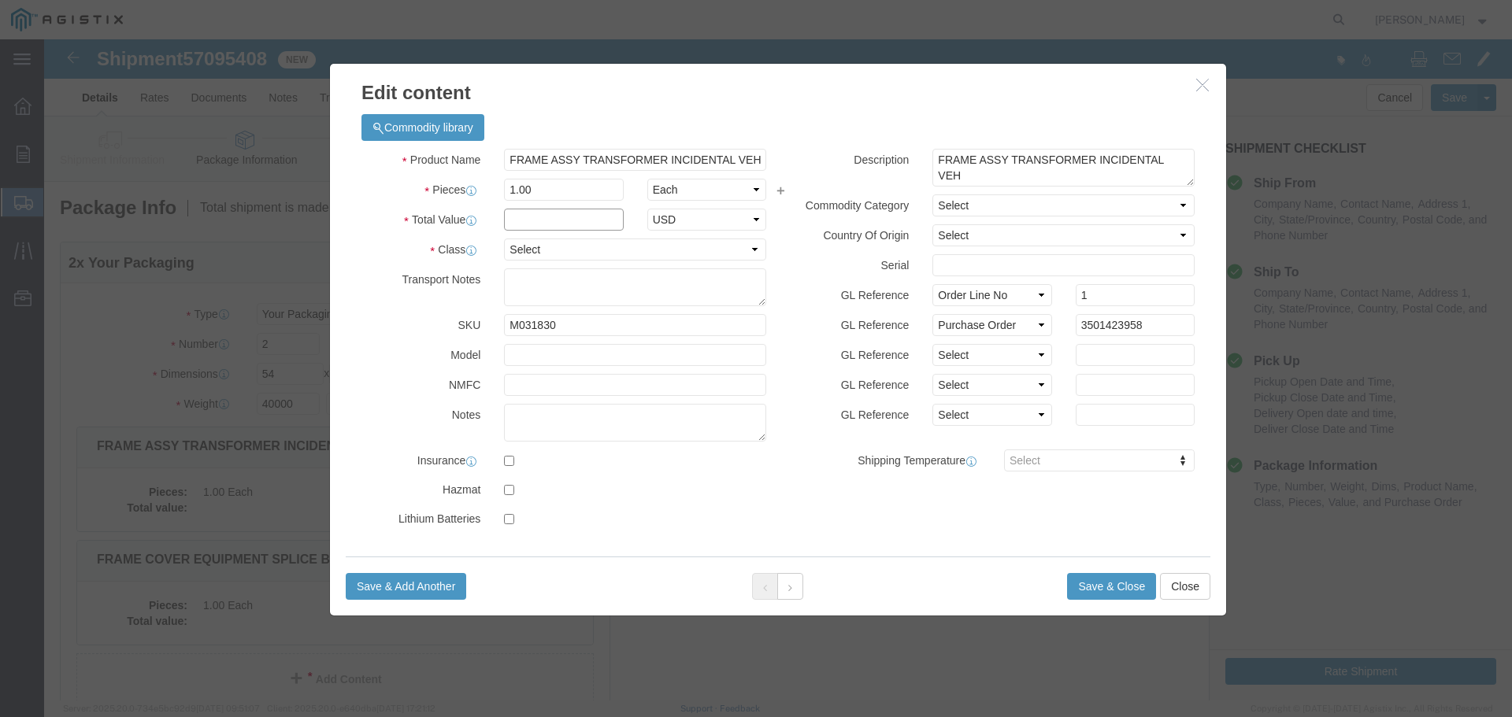
click input "text"
type input "1"
click select "Select 50 55 60 65 70 85 92.5 100 125 175 250 300 400"
select select "55"
click select "Select 50 55 60 65 70 85 92.5 100 125 175 250 300 400"
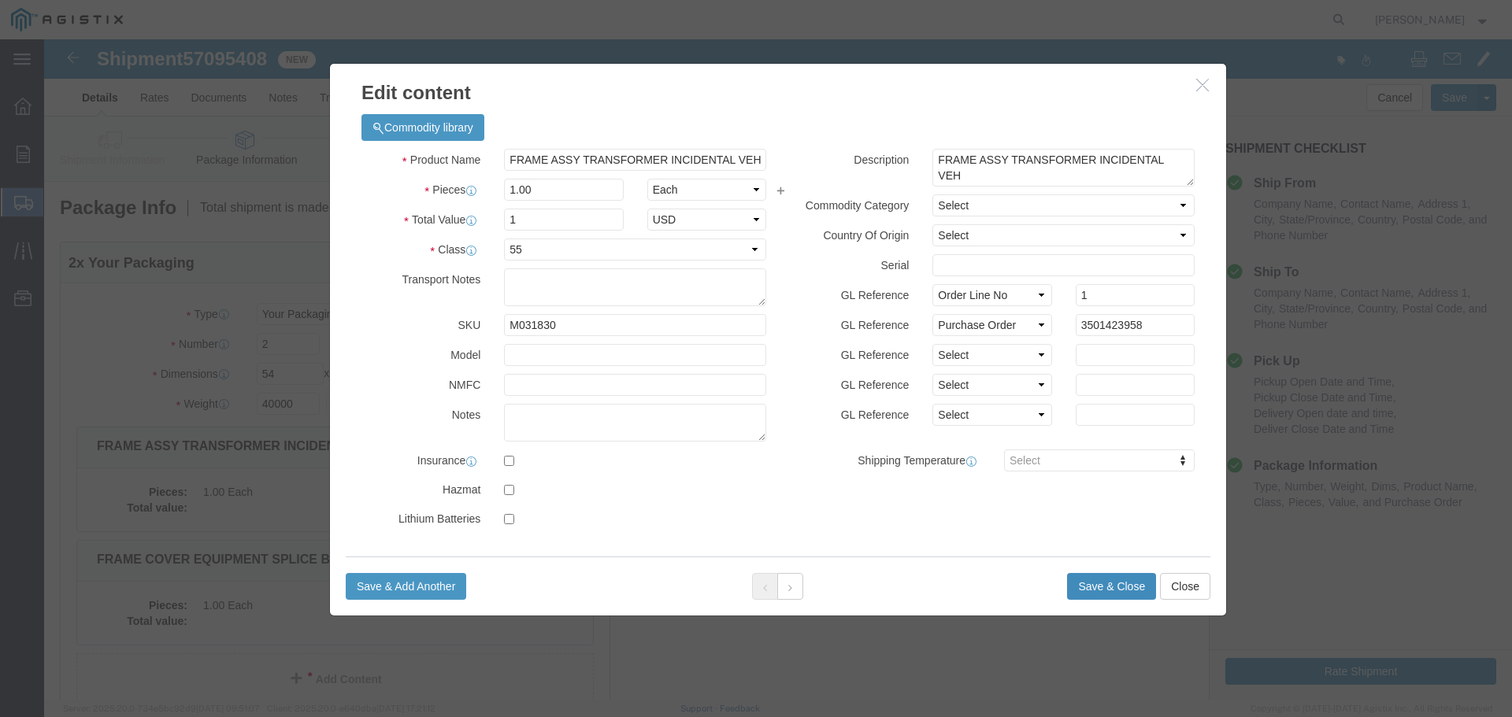
click button "Save & Close"
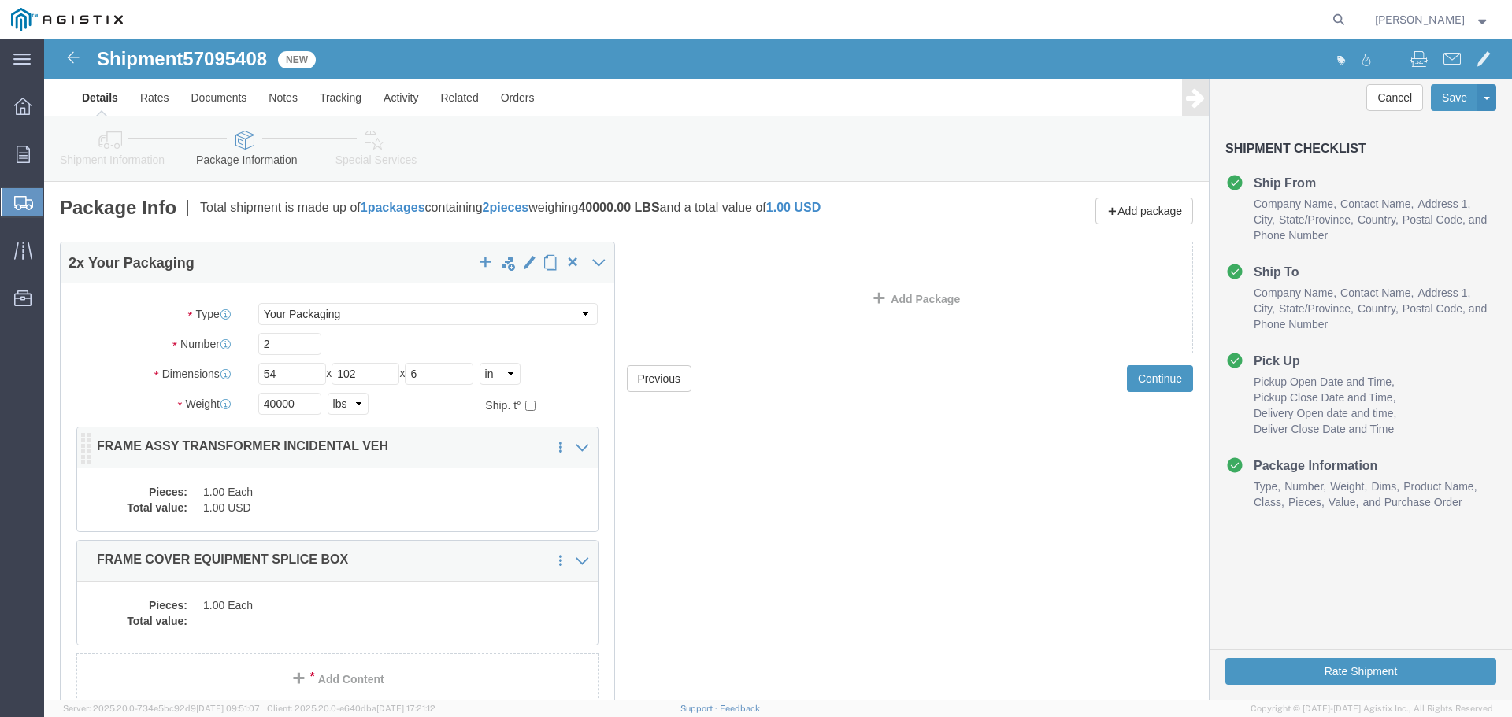
click dd "1.00 Each"
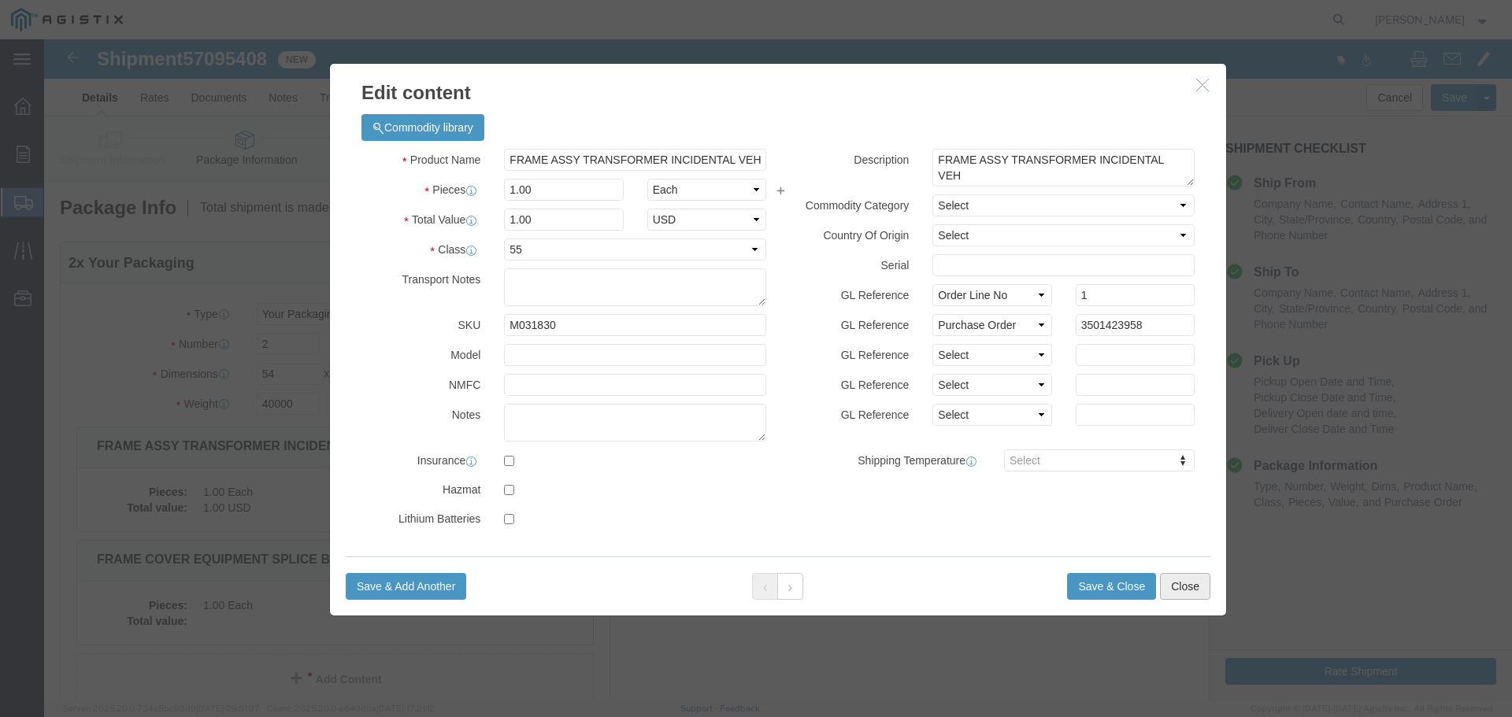
click button "Close"
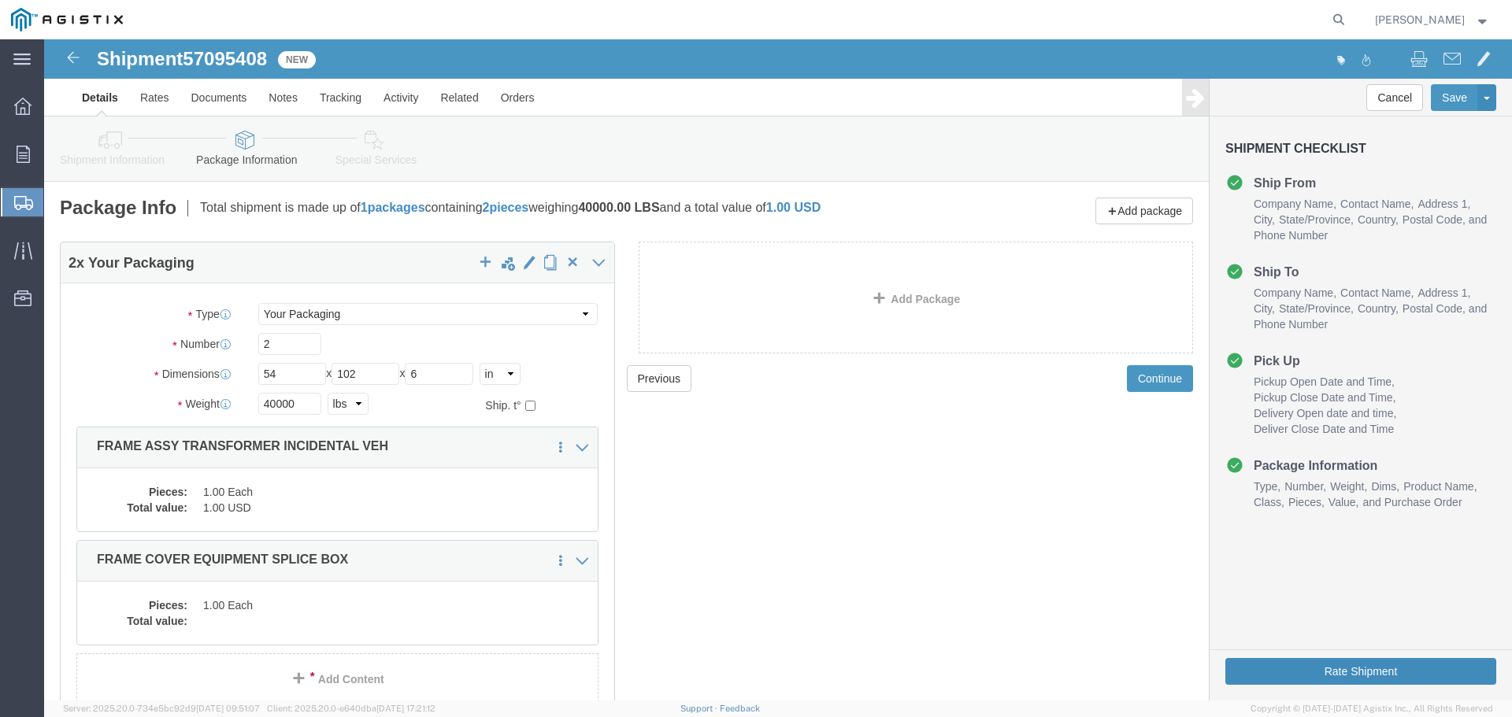
click button "Rate Shipment"
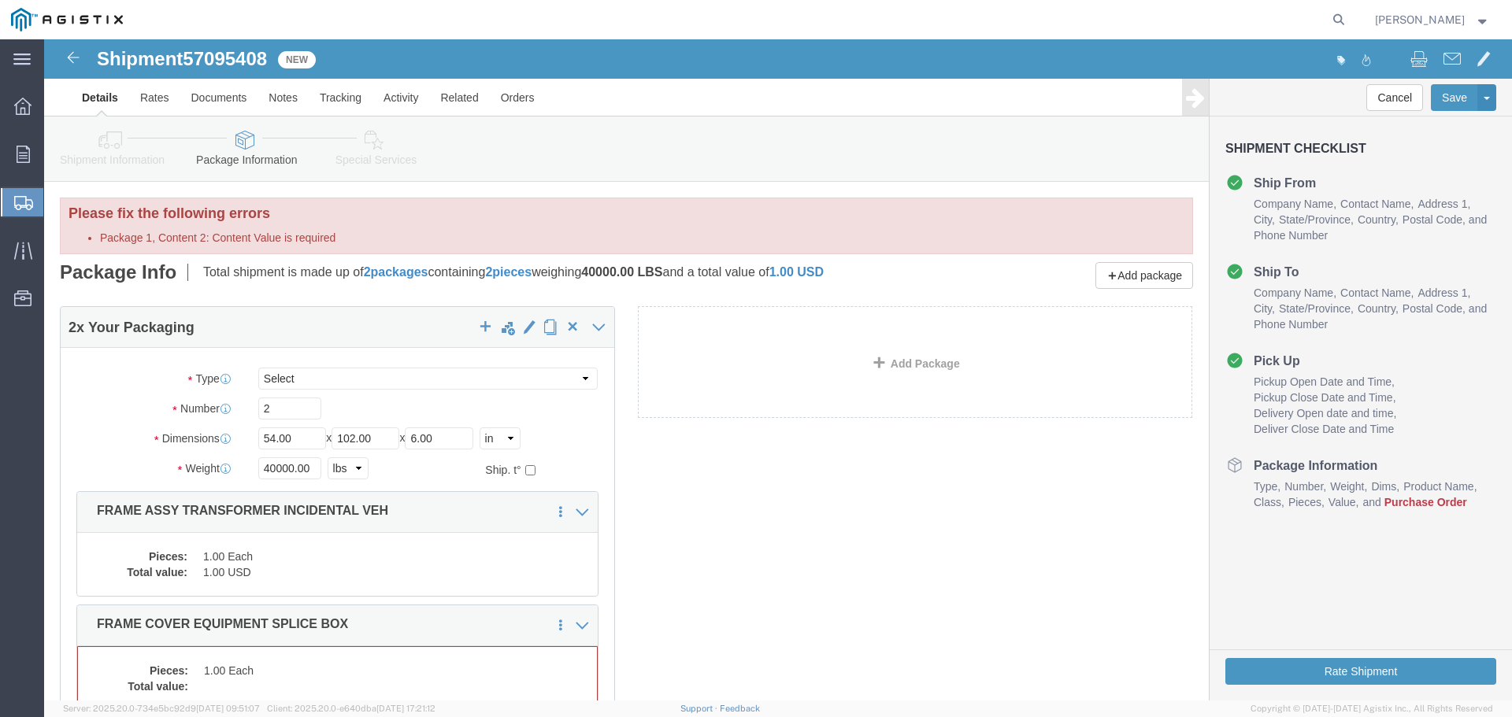
click div "Please fix the following errors Package 1, Content 2: Content Value is required"
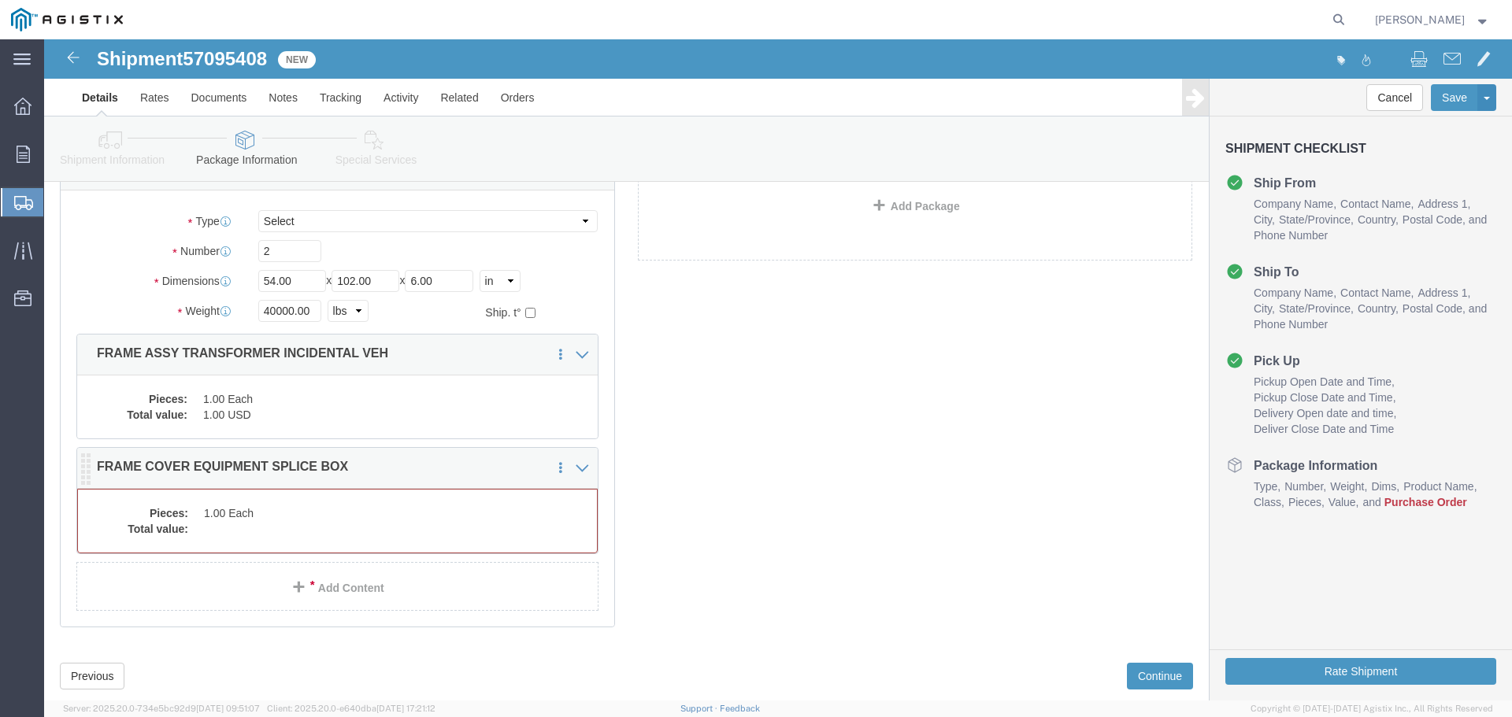
click dd "1.00 Each"
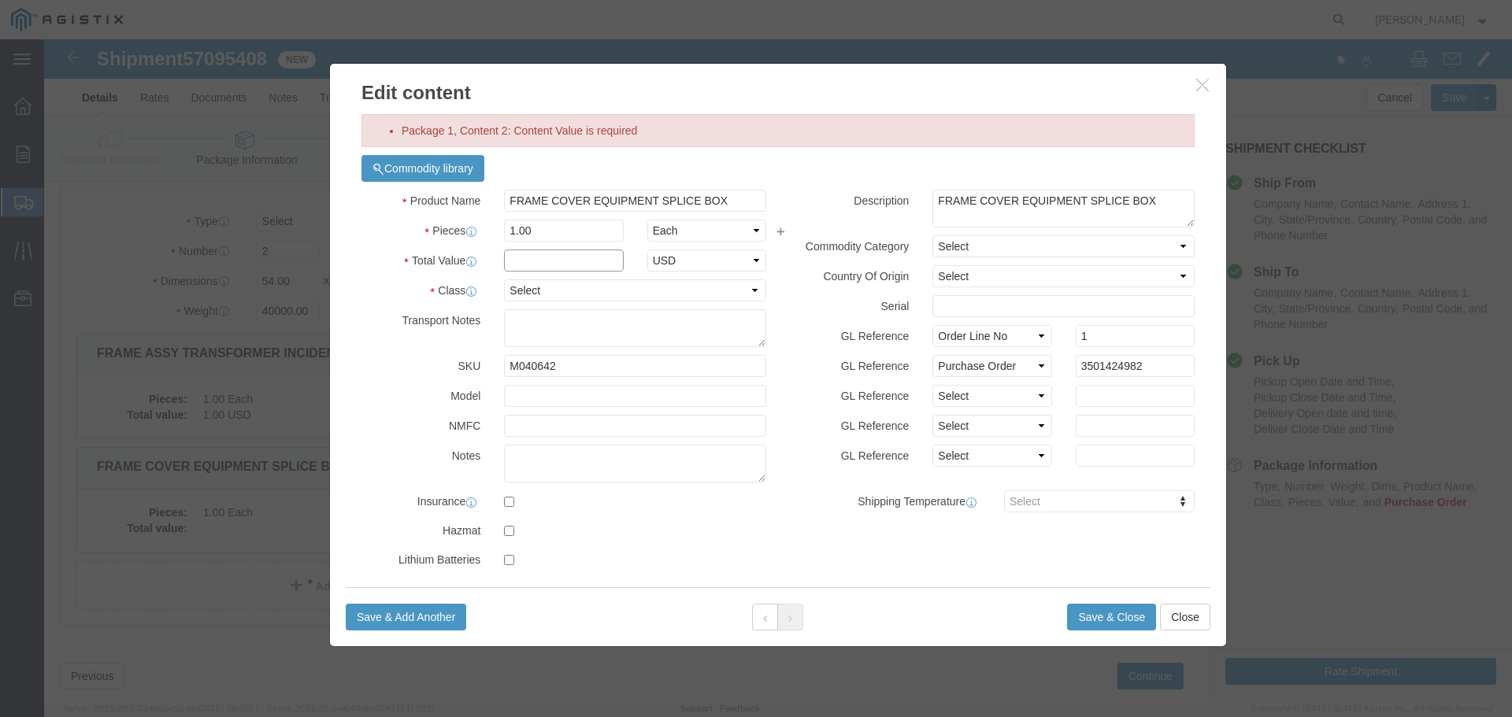
click input "text"
type input "1"
click select "Select 50 55 60 65 70 85 92.5 100 125 175 250 300 400"
select select "55"
click select "Select 50 55 60 65 70 85 92.5 100 125 175 250 300 400"
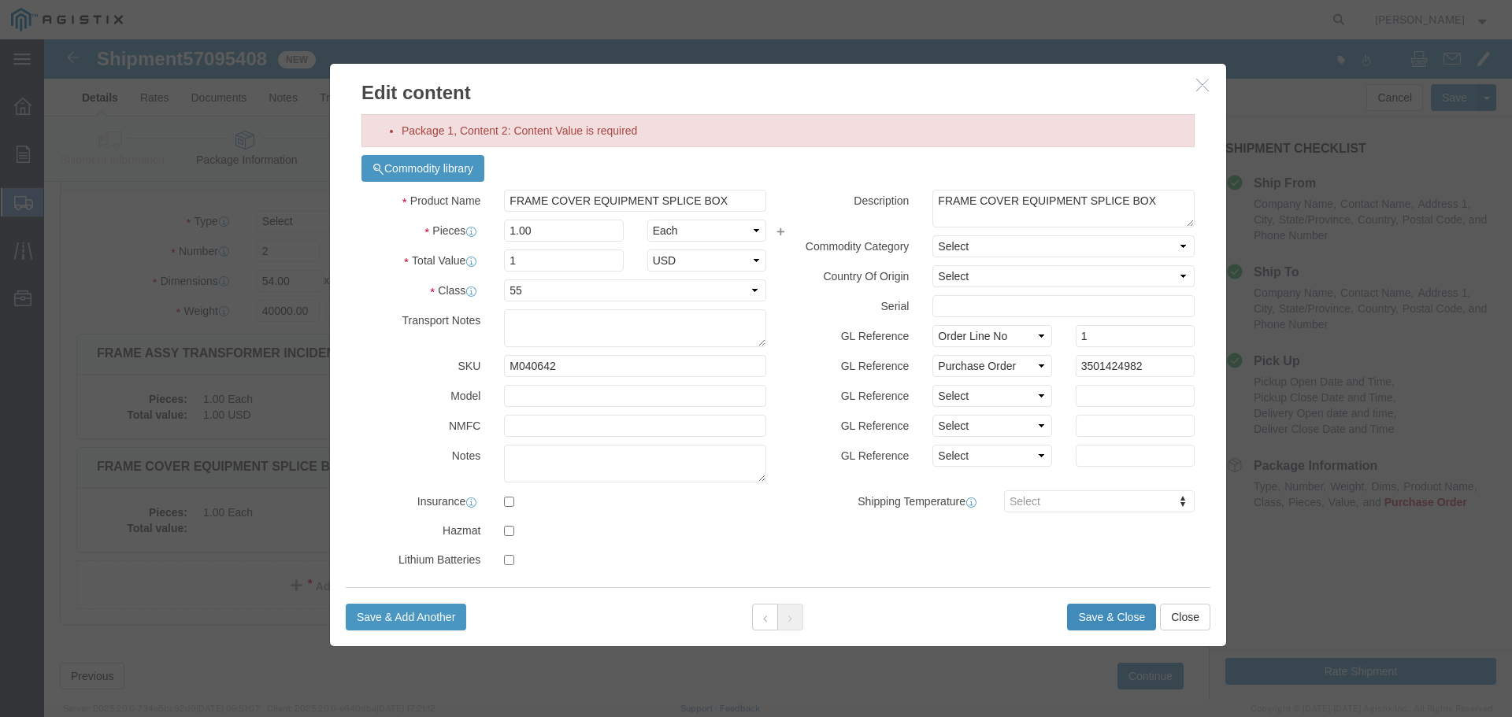
click button "Save & Close"
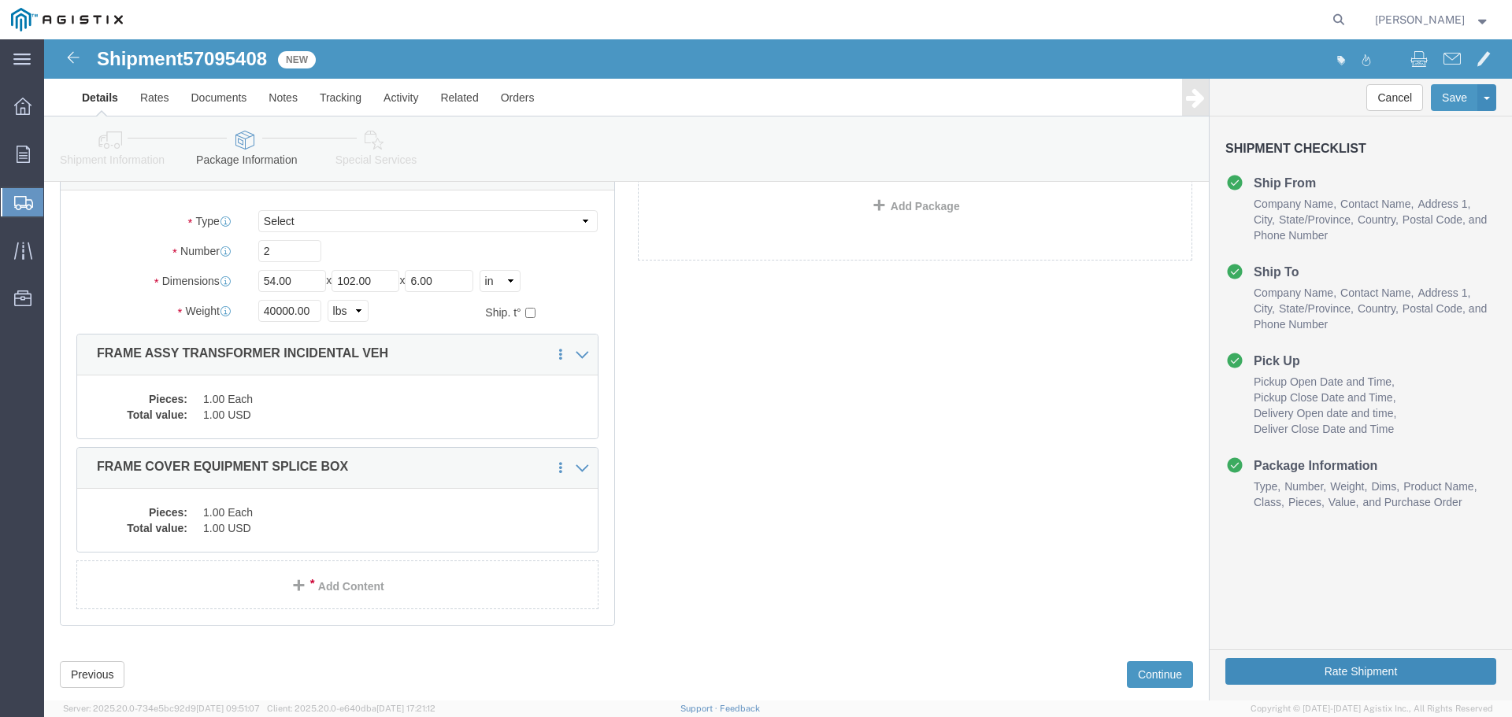
click button "Rate Shipment"
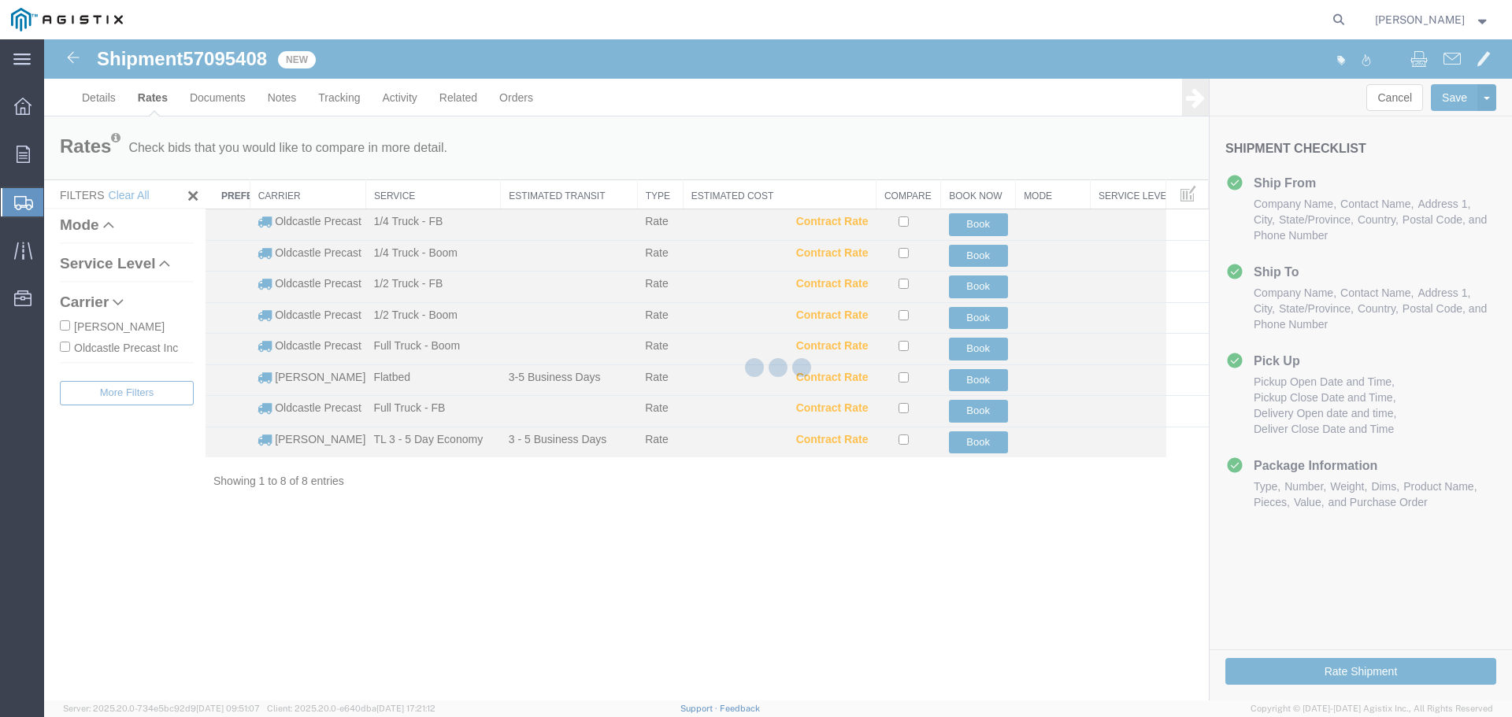
scroll to position [0, 0]
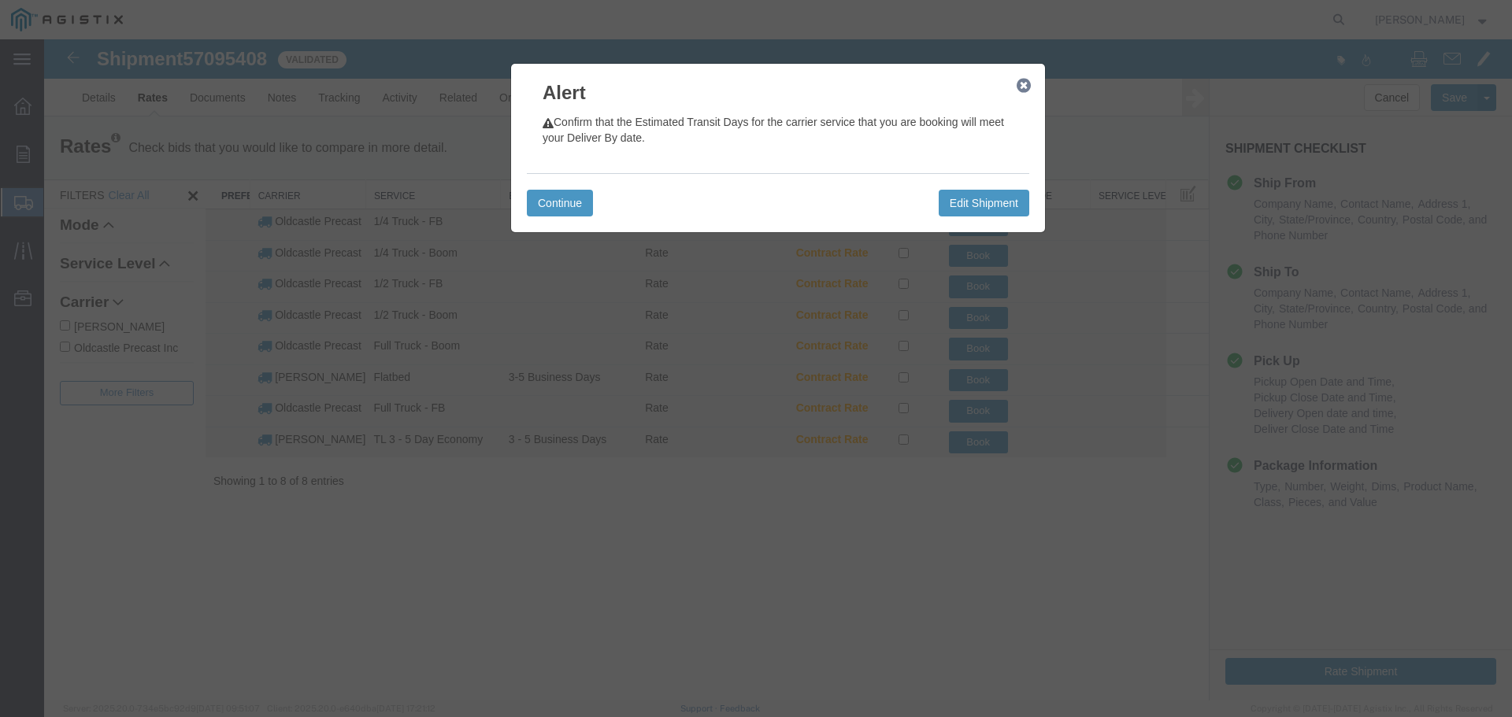
click at [1018, 85] on icon "button" at bounding box center [1024, 86] width 14 height 13
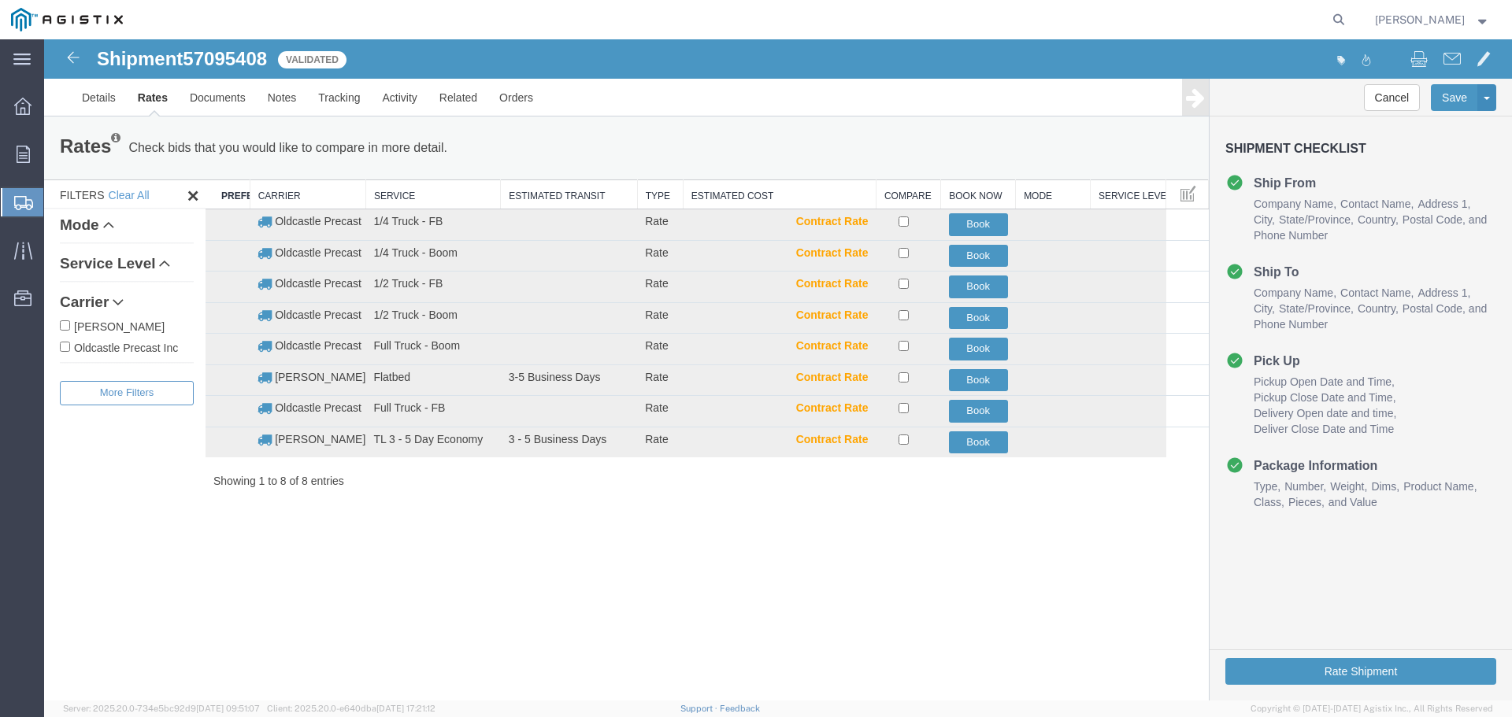
click at [165, 346] on label "Oldcastle Precast Inc" at bounding box center [127, 347] width 134 height 17
click at [70, 346] on input "Oldcastle Precast Inc" at bounding box center [65, 347] width 10 height 10
checkbox input "true"
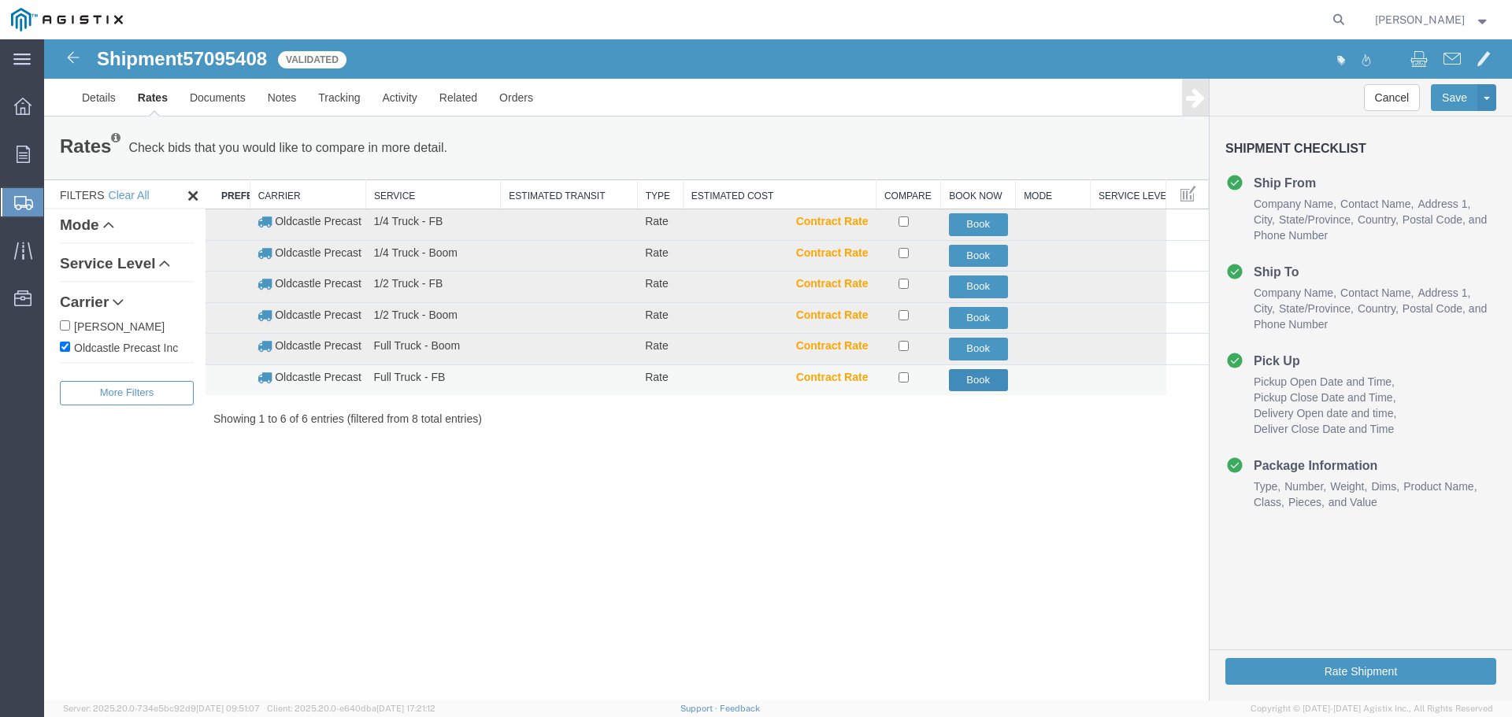
click at [973, 373] on button "Book" at bounding box center [978, 380] width 59 height 23
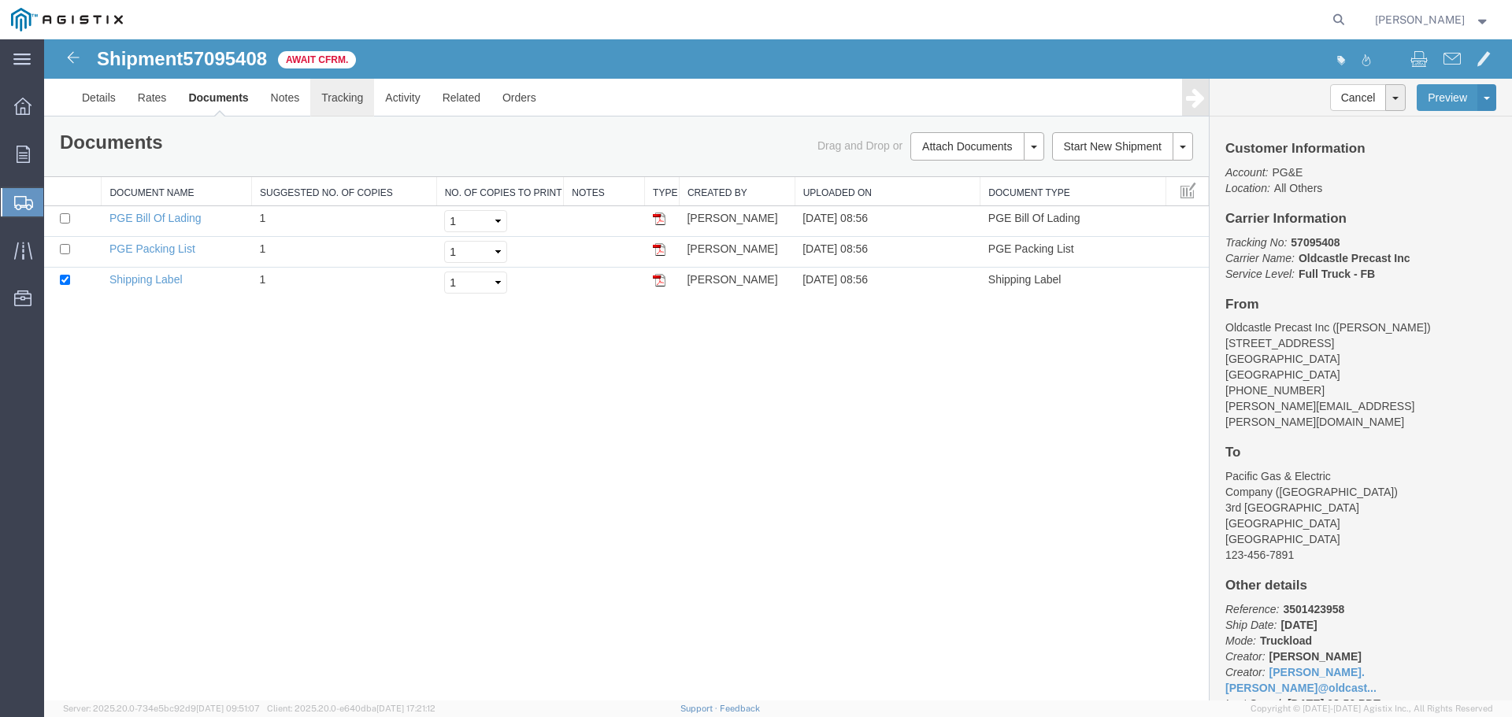
click at [350, 97] on link "Tracking" at bounding box center [342, 98] width 64 height 38
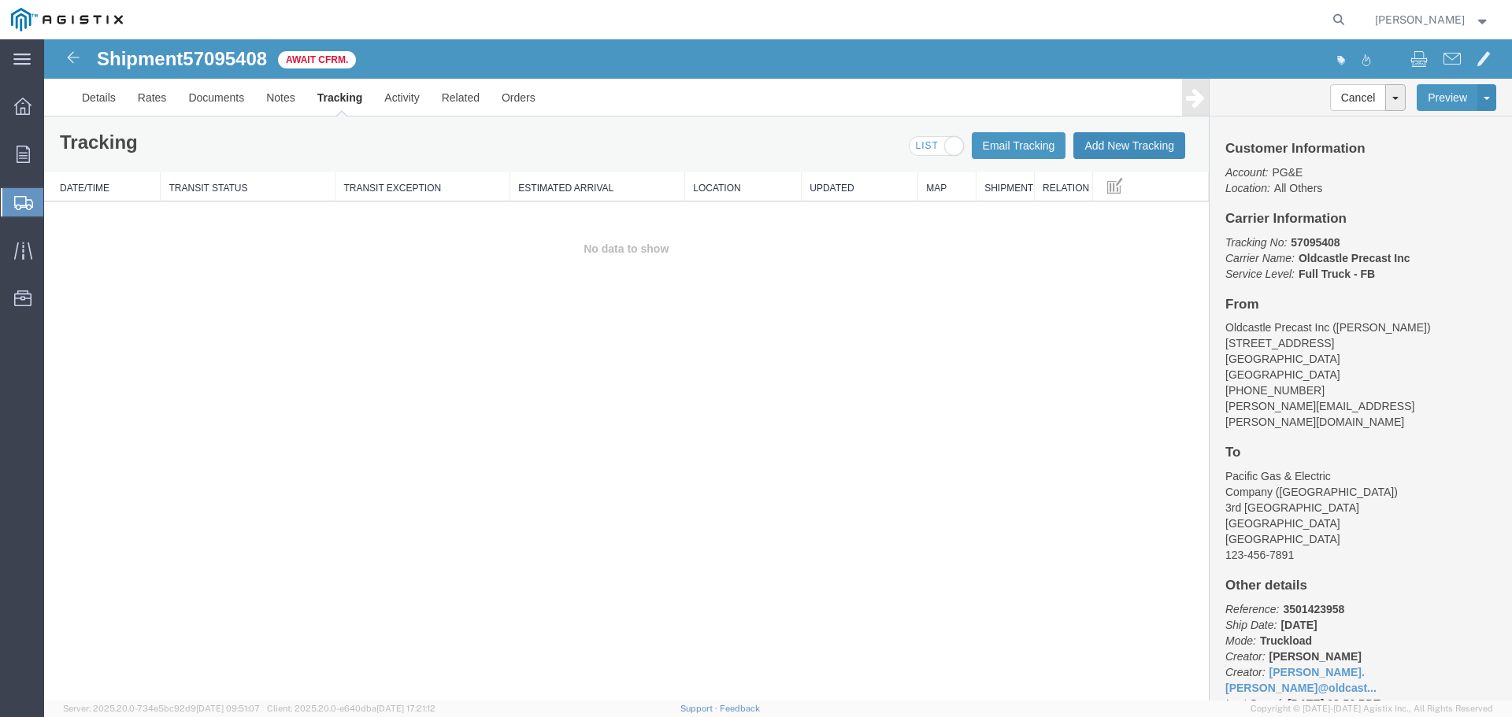
click at [1120, 146] on button "Add New Tracking" at bounding box center [1129, 145] width 112 height 27
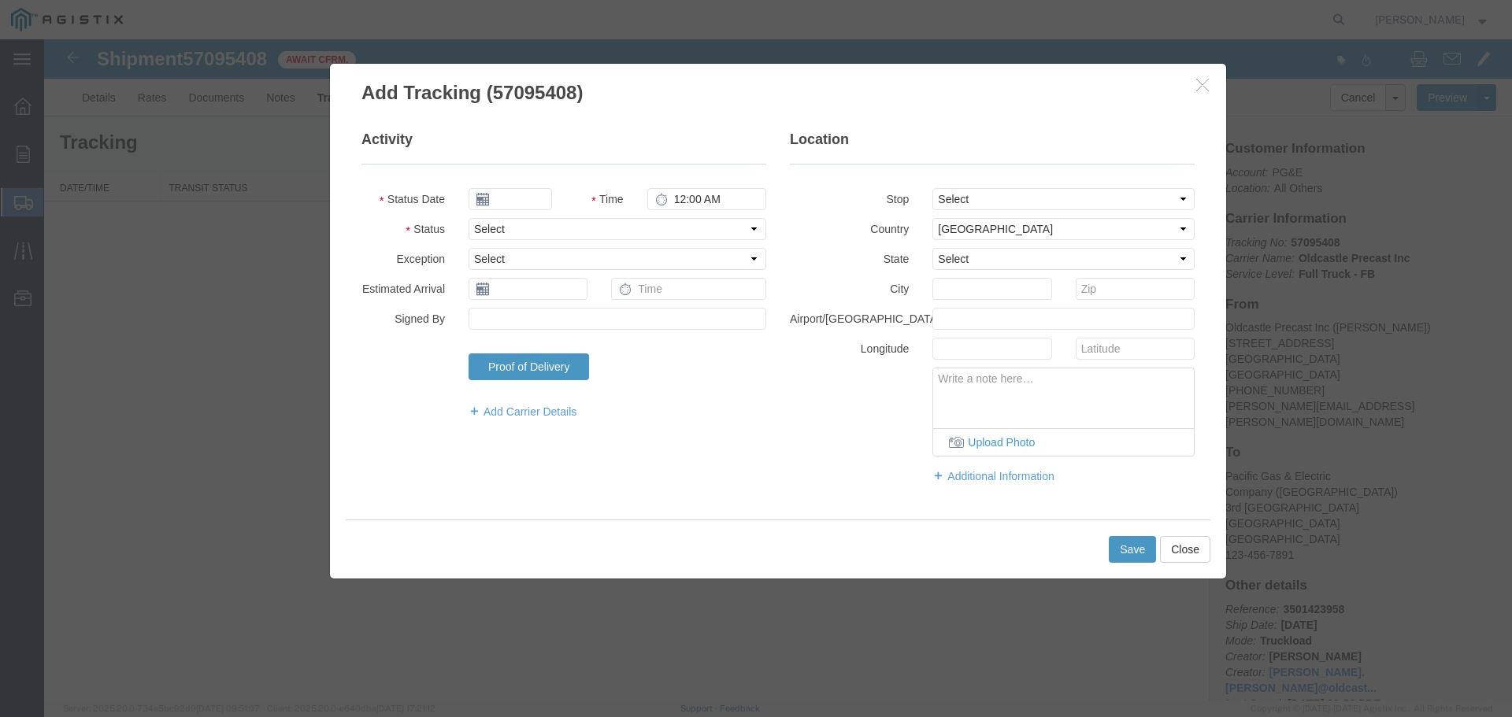
type input "[DATE]"
type input "9:00 AM"
click at [575, 221] on select "Select Arrival Notice Available Arrival Notice Imported Arrive at Delivery Loca…" at bounding box center [618, 229] width 298 height 22
select select "DELIVRED"
click at [469, 218] on select "Select Arrival Notice Available Arrival Notice Imported Arrive at Delivery Loca…" at bounding box center [618, 229] width 298 height 22
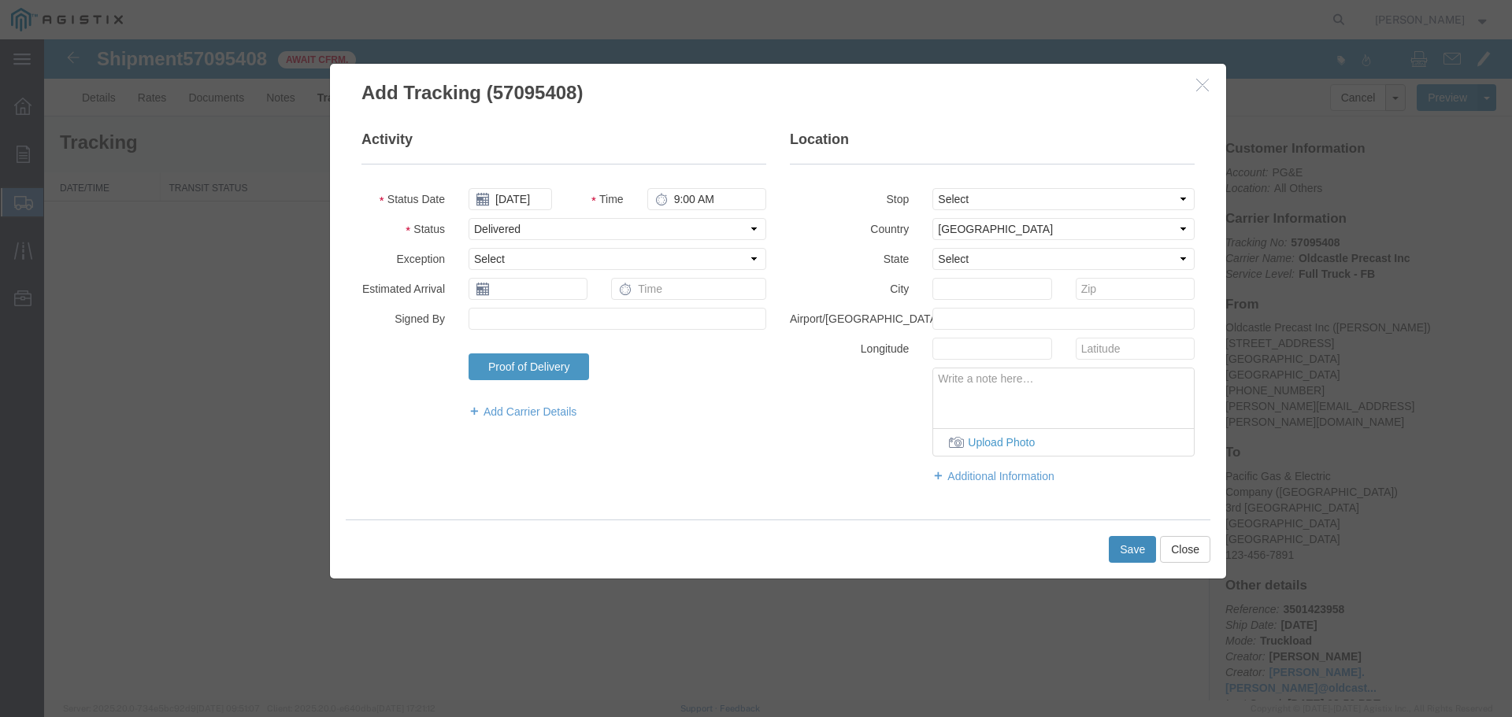
click at [1129, 550] on button "Save" at bounding box center [1132, 549] width 47 height 27
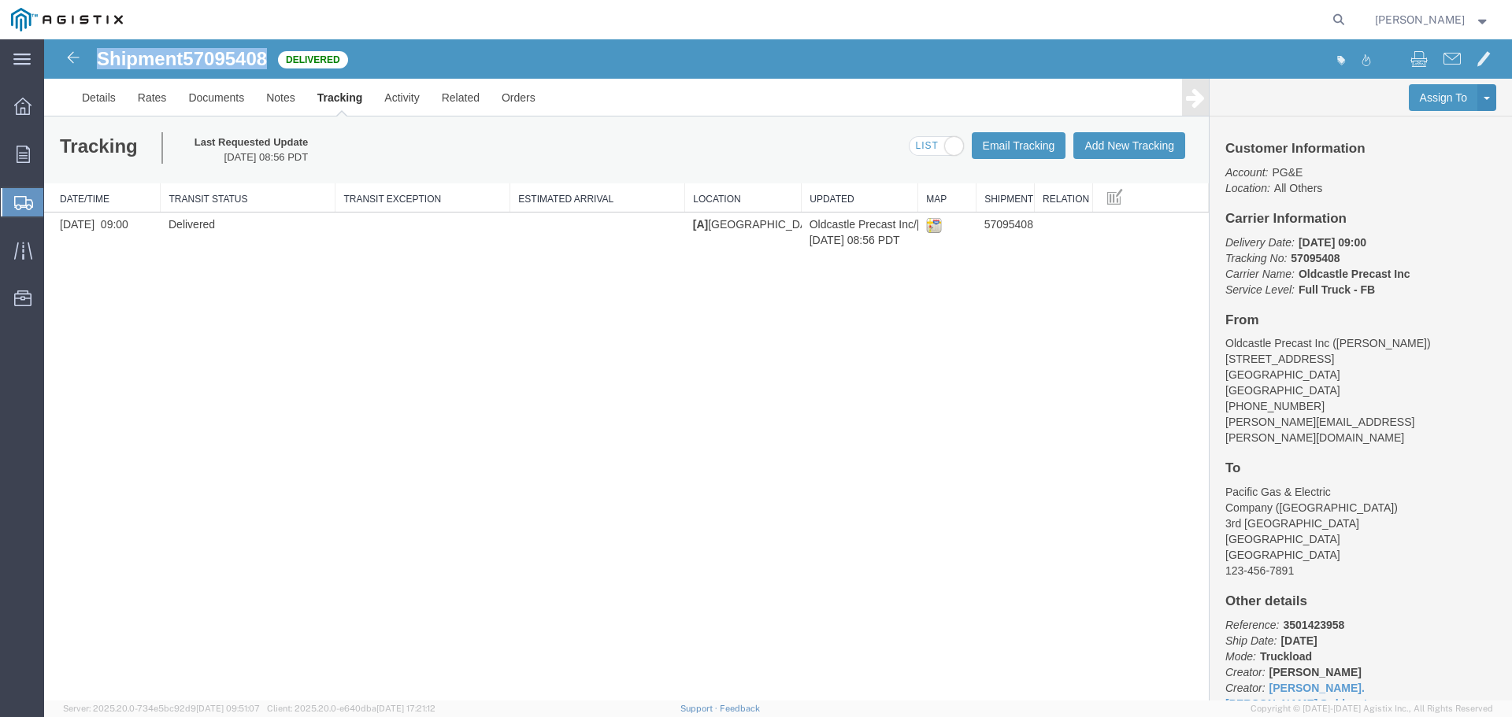
drag, startPoint x: 97, startPoint y: 57, endPoint x: 270, endPoint y: 58, distance: 173.3
click at [267, 58] on h1 "Shipment 57095408" at bounding box center [182, 59] width 170 height 20
copy h1 "Shipment 57095408"
